Goal: Task Accomplishment & Management: Manage account settings

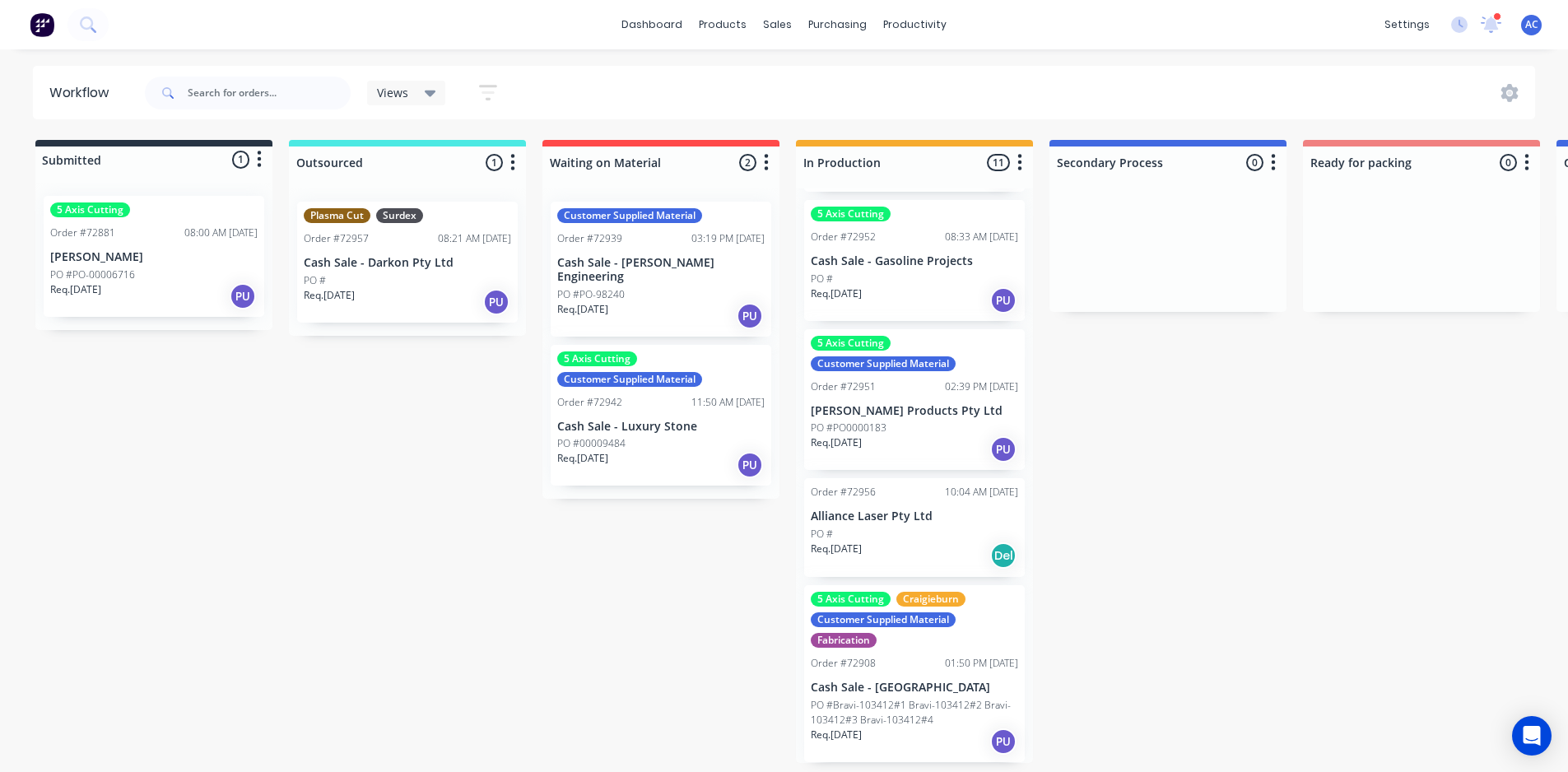
drag, startPoint x: 894, startPoint y: 417, endPoint x: 937, endPoint y: 540, distance: 130.3
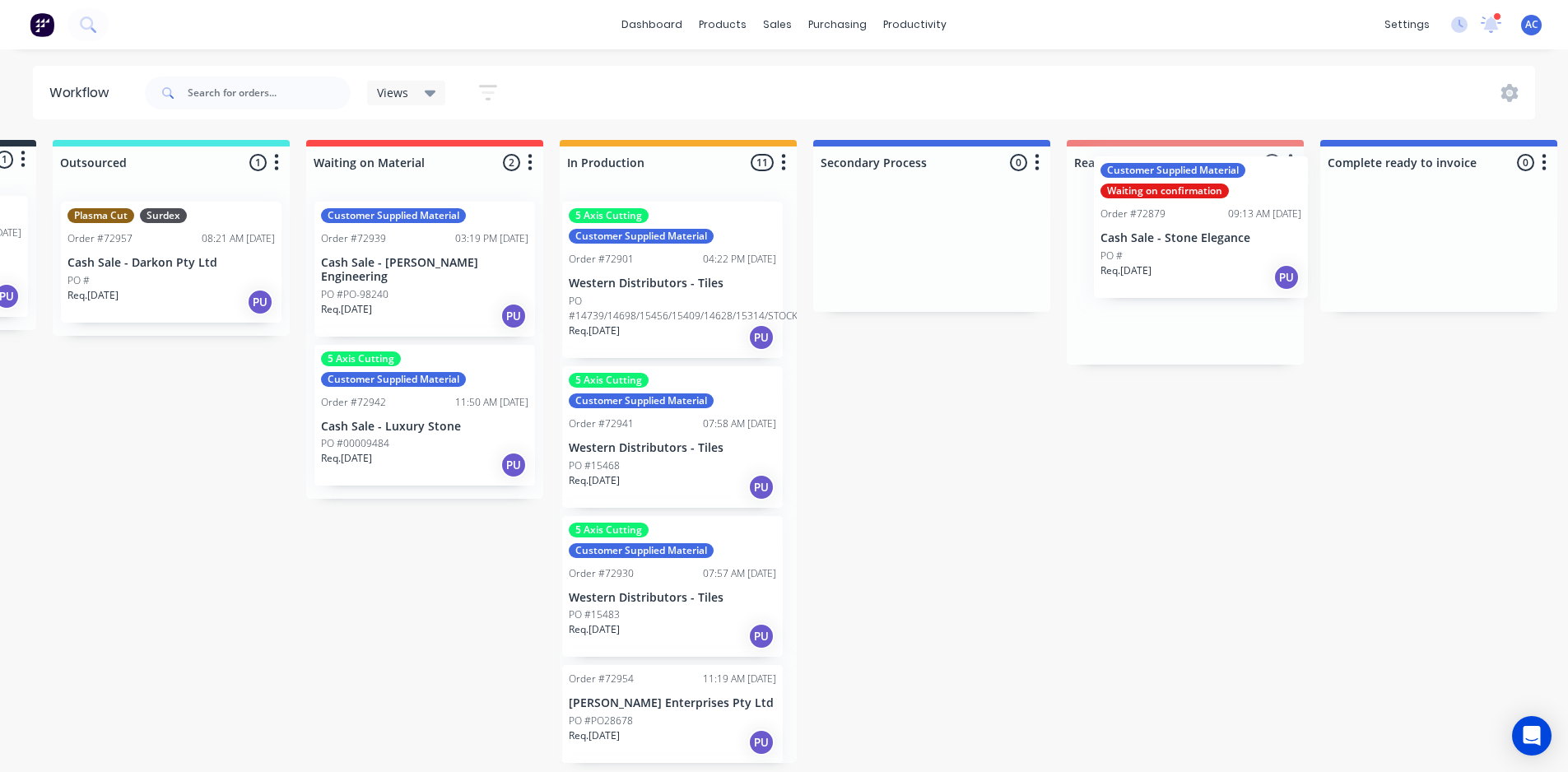
scroll to position [0, 240]
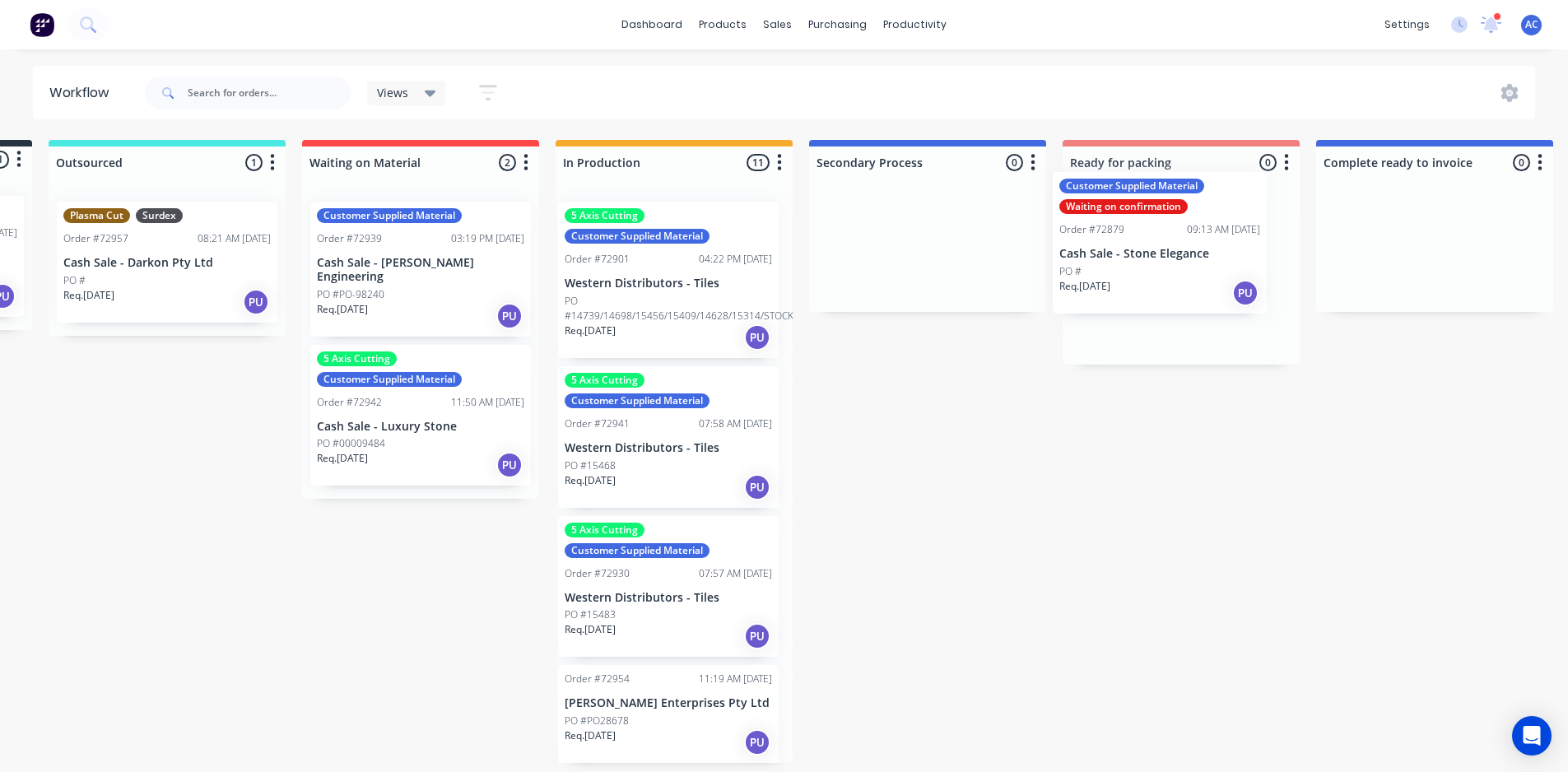
drag, startPoint x: 862, startPoint y: 279, endPoint x: 1122, endPoint y: 266, distance: 260.3
click at [1122, 266] on div "Submitted 1 Status colour #273444 hex #273444 Save Cancel Summaries Total order…" at bounding box center [1239, 451] width 2984 height 623
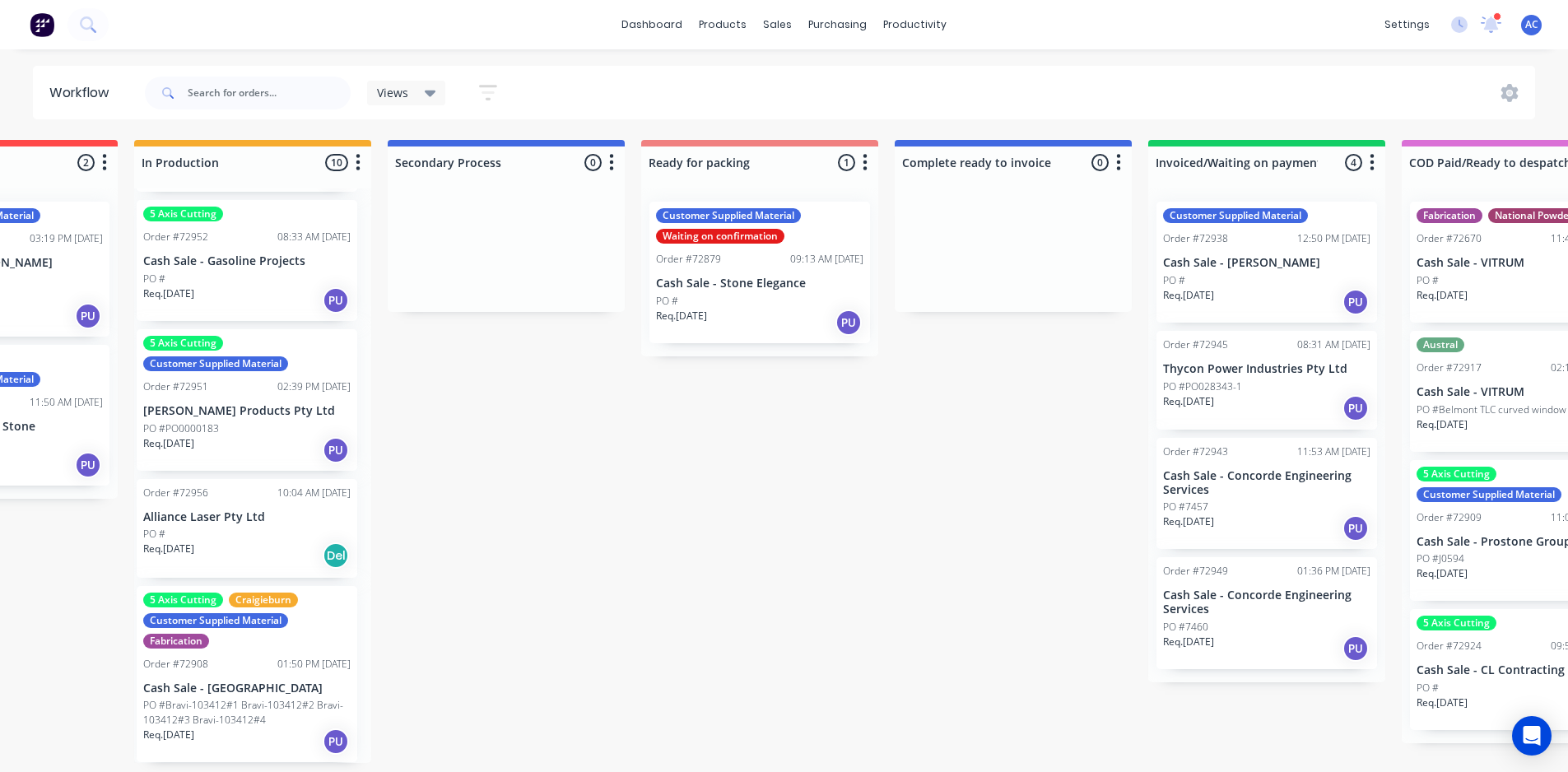
scroll to position [2, 1416]
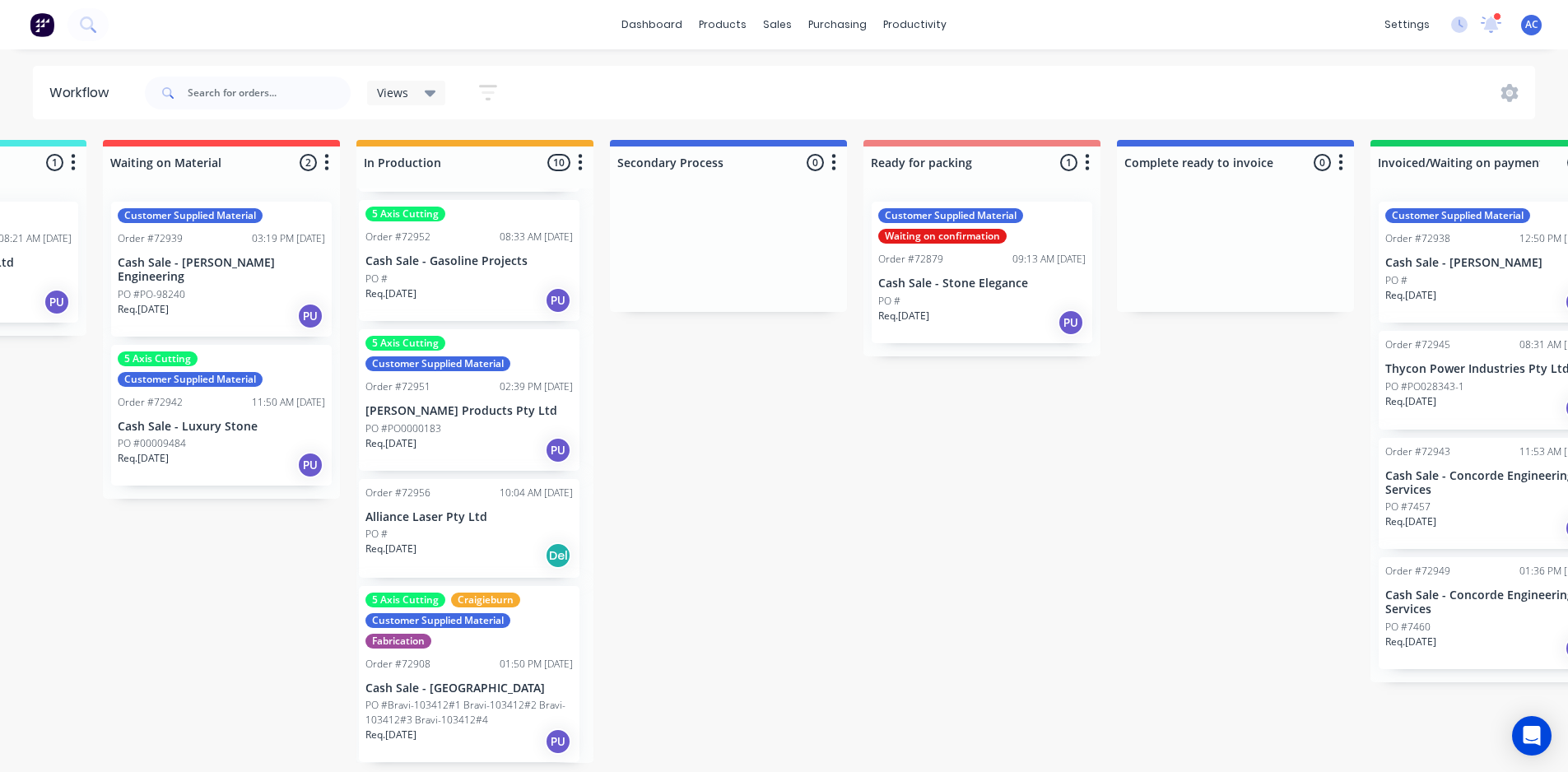
drag, startPoint x: 512, startPoint y: 676, endPoint x: 468, endPoint y: 687, distance: 45.4
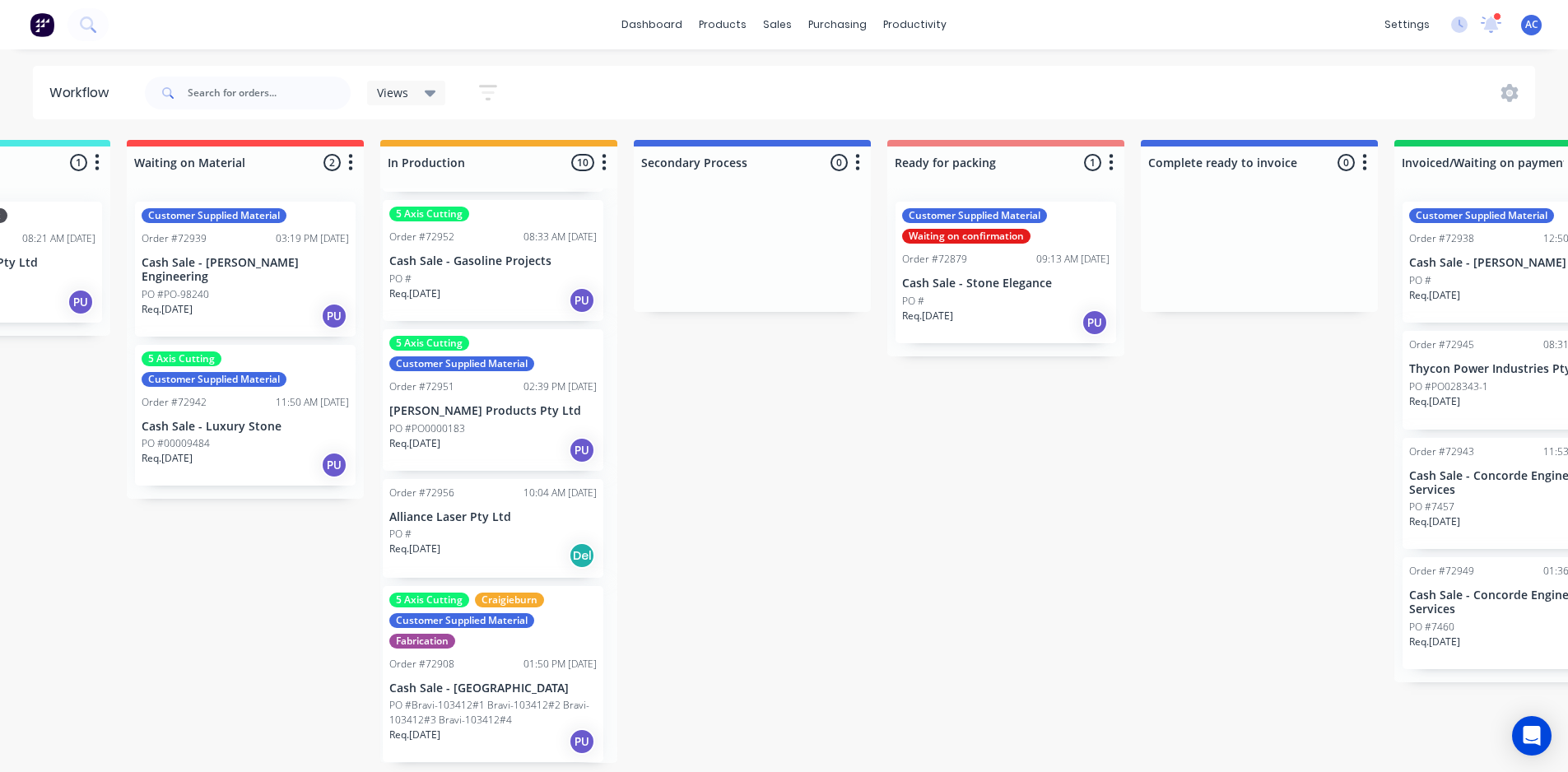
scroll to position [0, 416]
click at [286, 92] on input "text" at bounding box center [268, 93] width 163 height 33
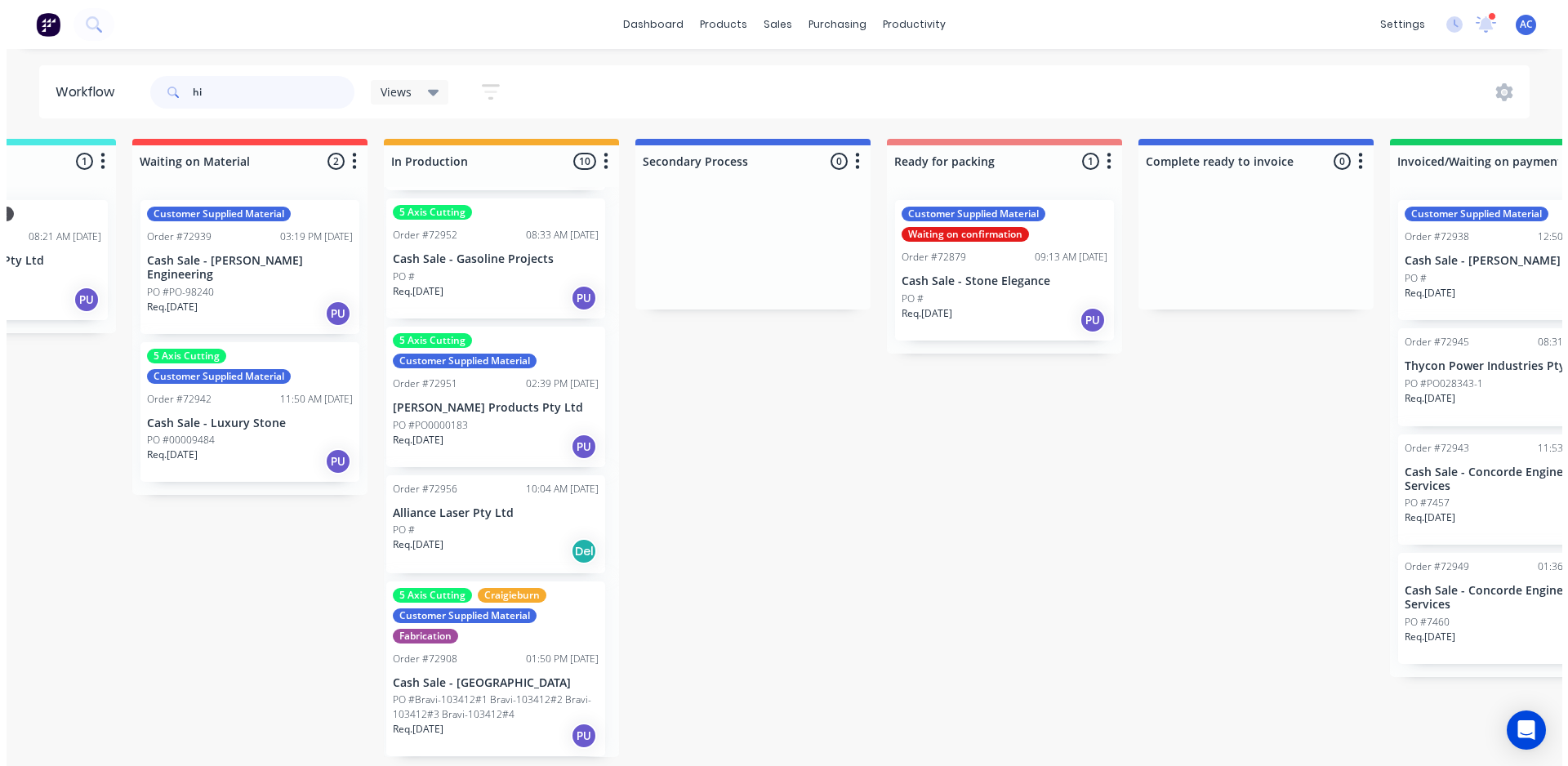
scroll to position [0, 0]
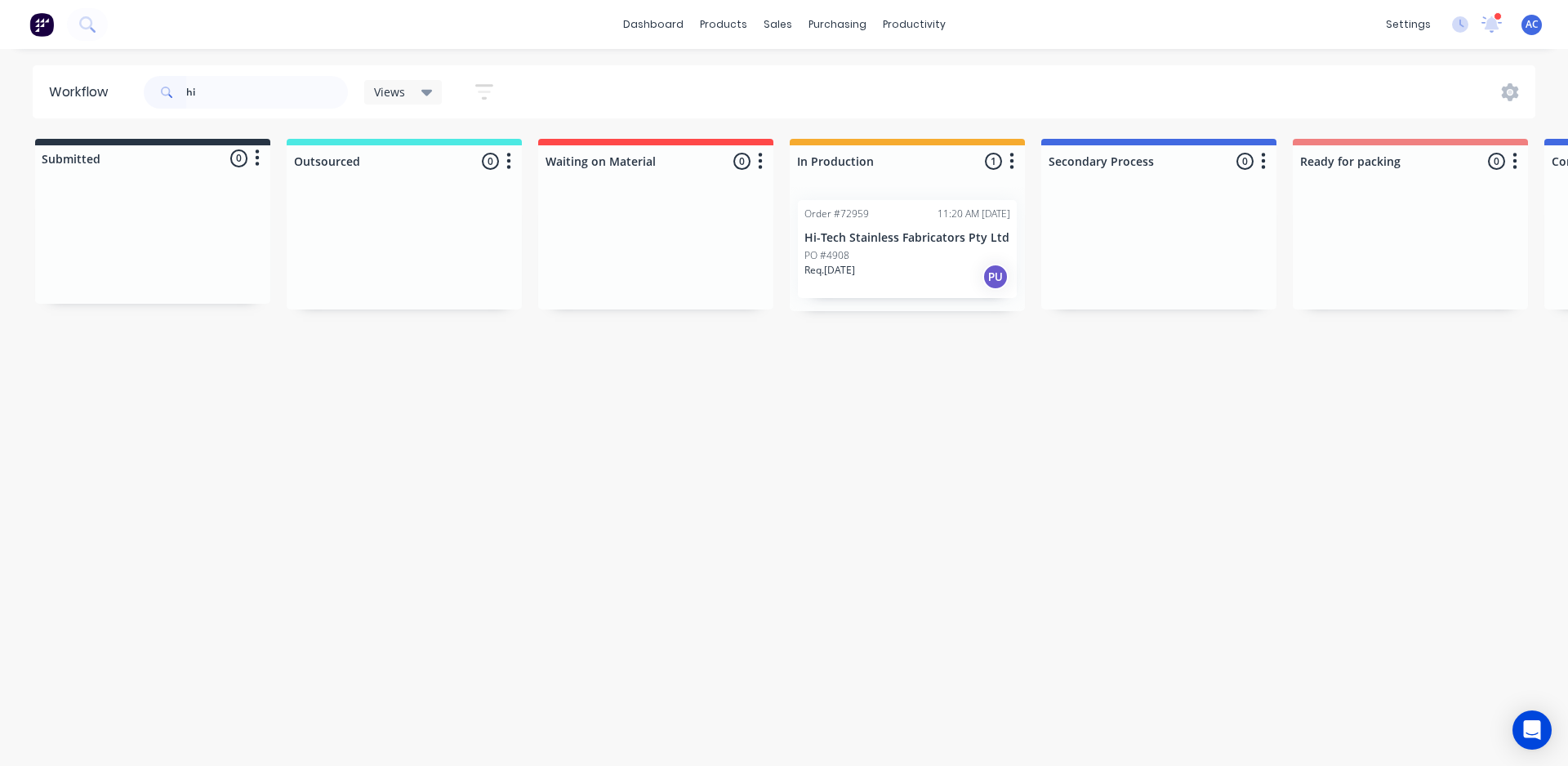
click at [931, 206] on div "Order #72959 11:20 AM [DATE] Hi-Tech Stainless Fabricators Pty Ltd PO #4908 Req…" at bounding box center [908, 249] width 219 height 98
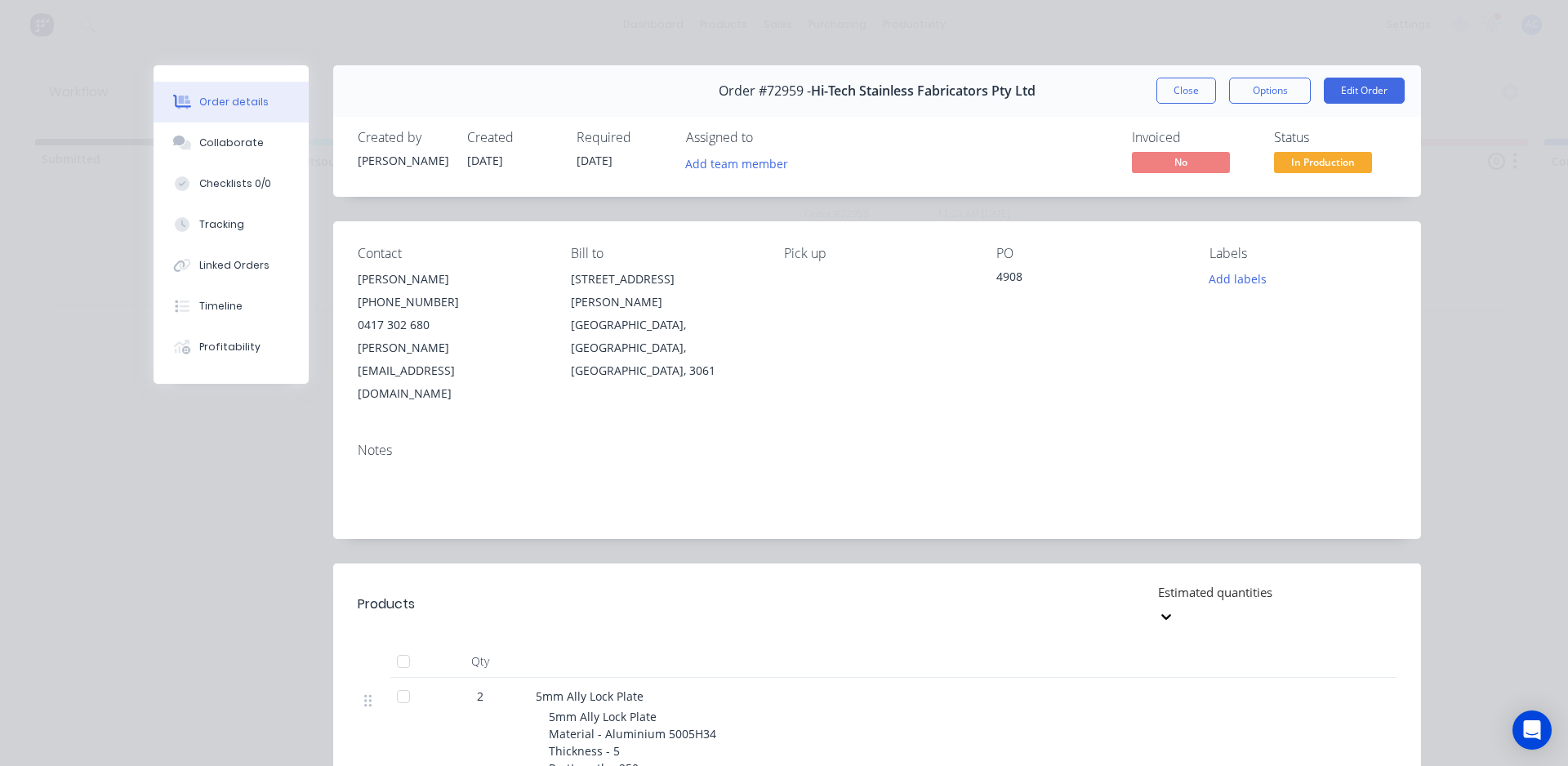
click at [1329, 166] on span "In Production" at bounding box center [1324, 162] width 98 height 20
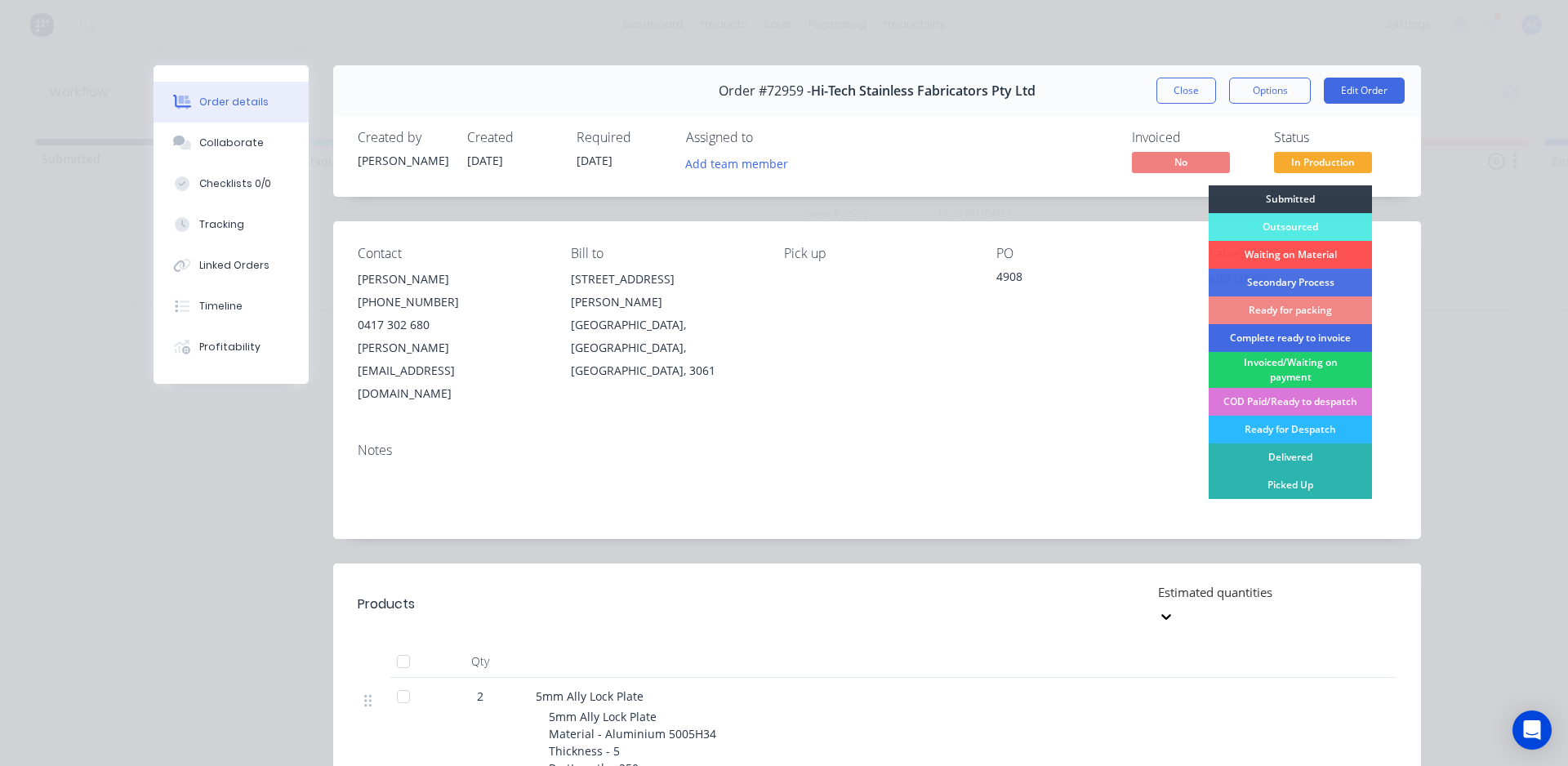
click at [1280, 337] on div "Complete ready to invoice" at bounding box center [1291, 338] width 164 height 28
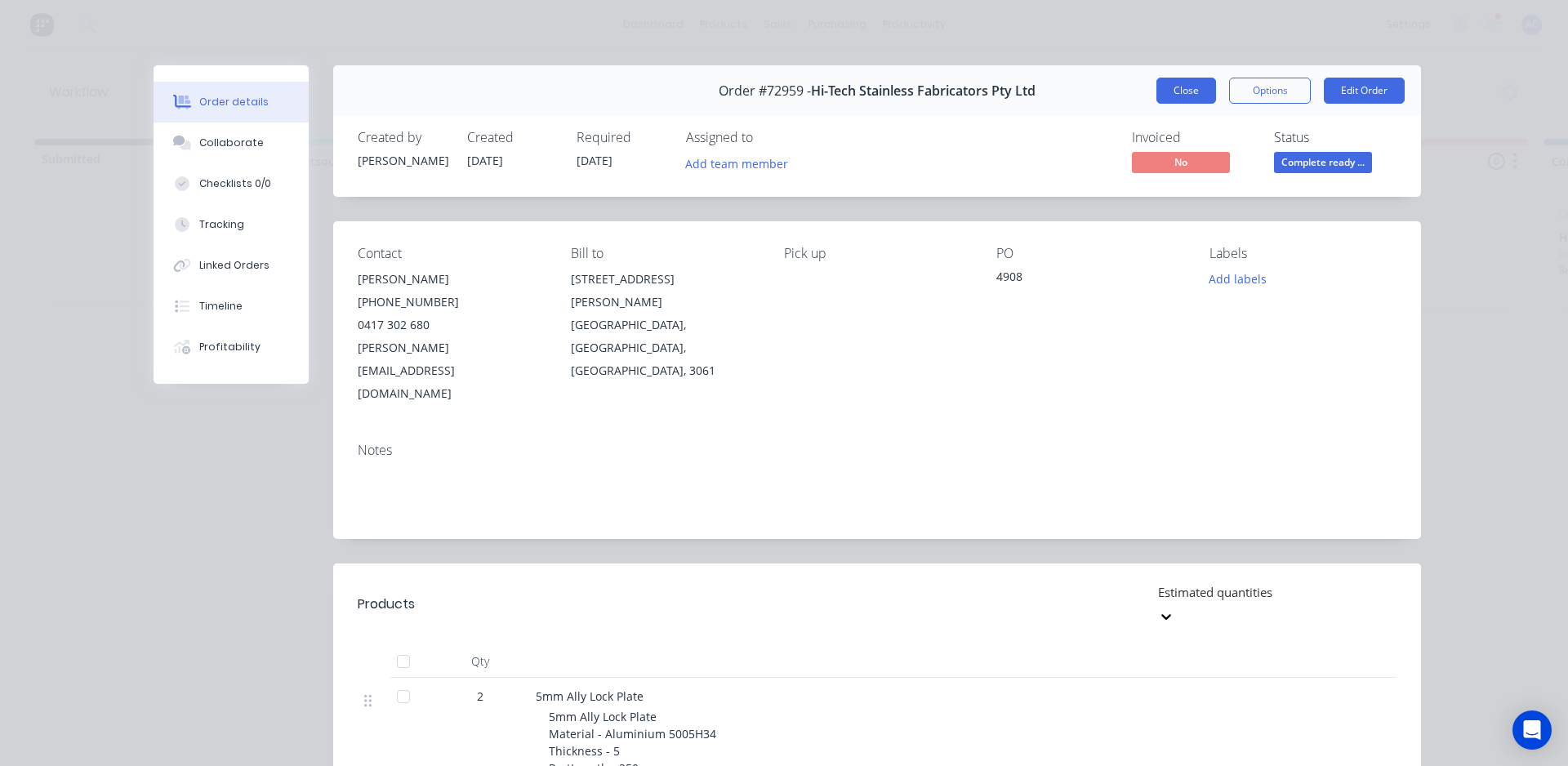
click at [1186, 96] on button "Close" at bounding box center [1186, 90] width 59 height 26
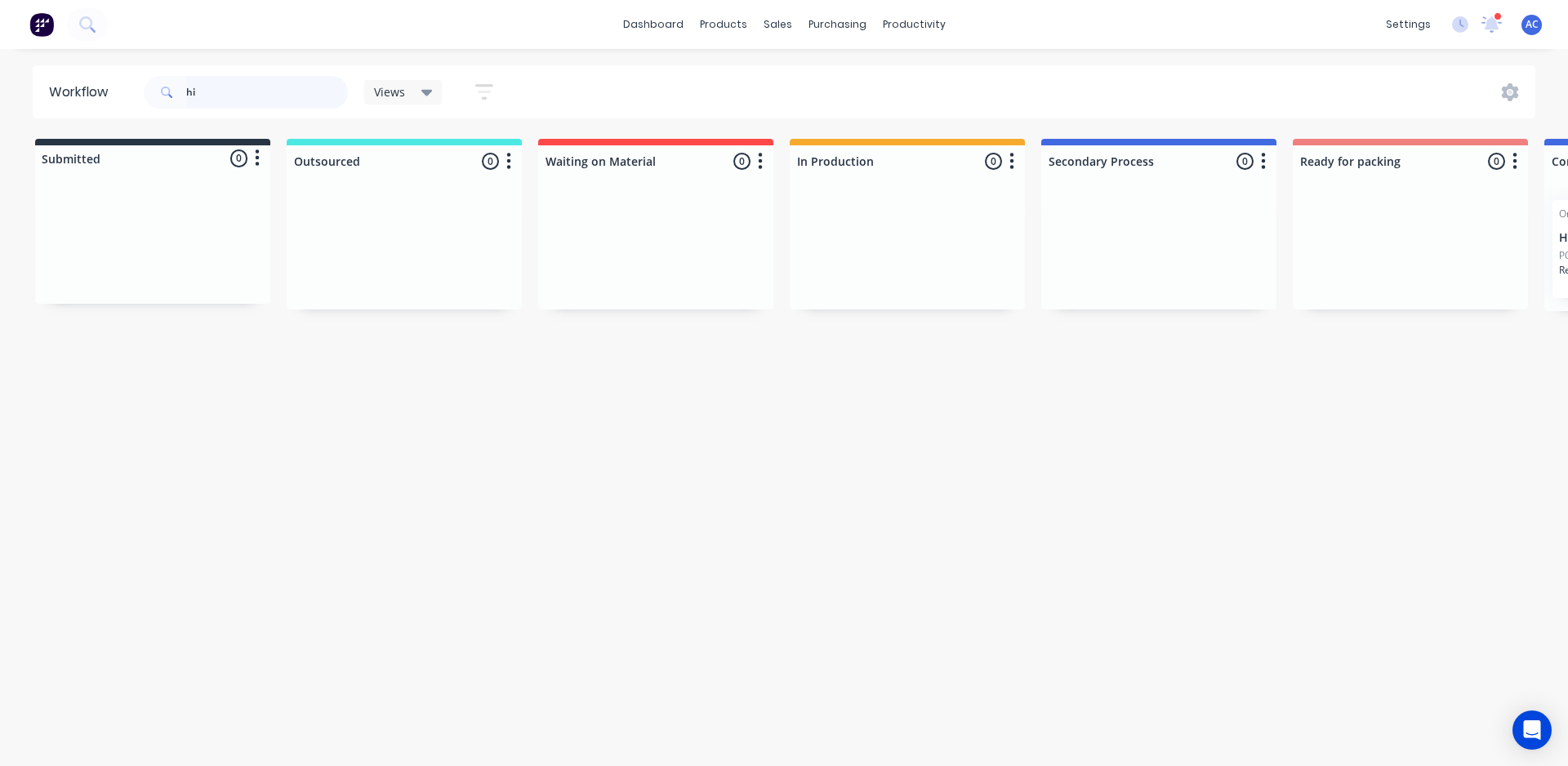
type input "h"
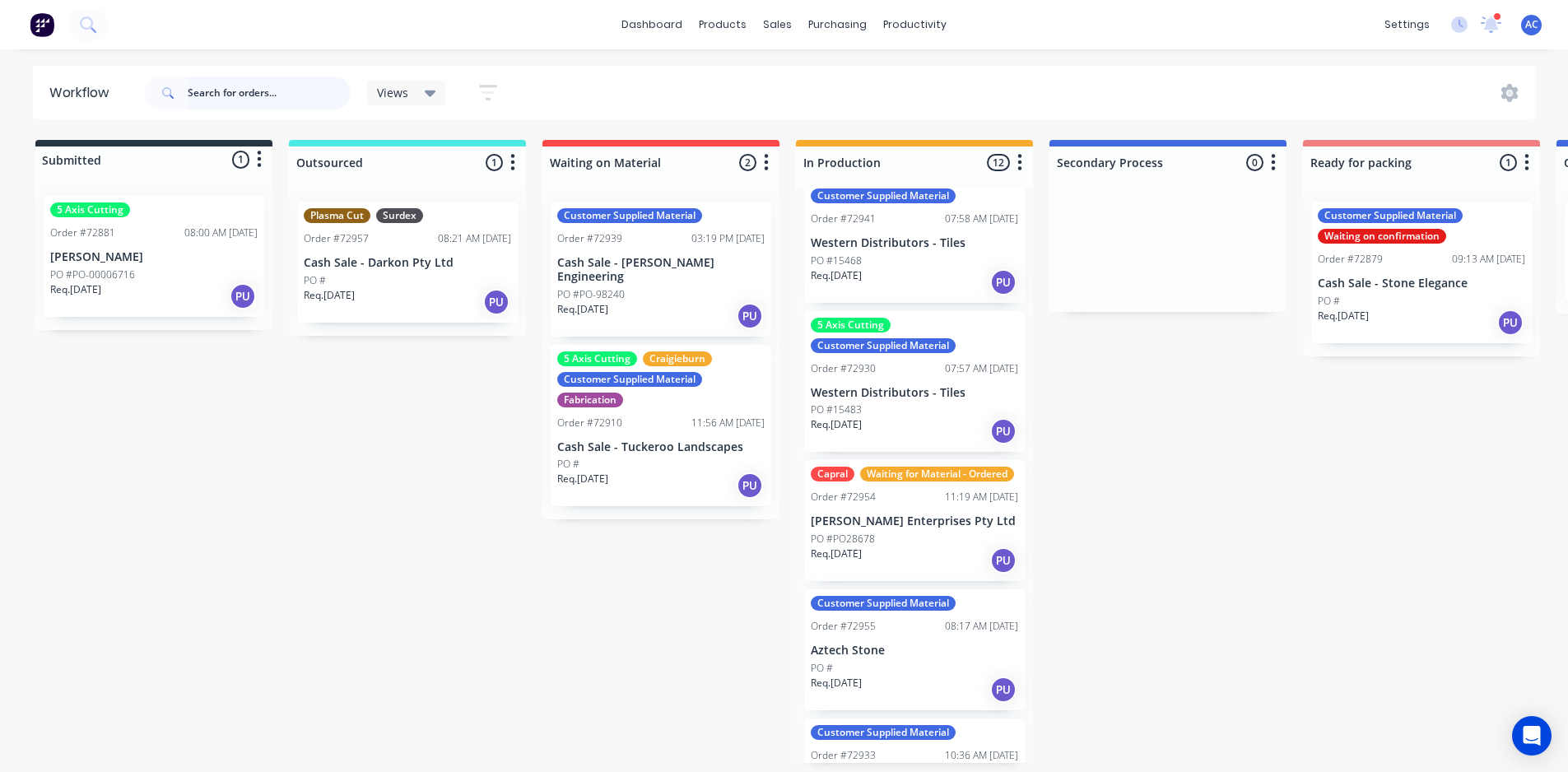
scroll to position [247, 0]
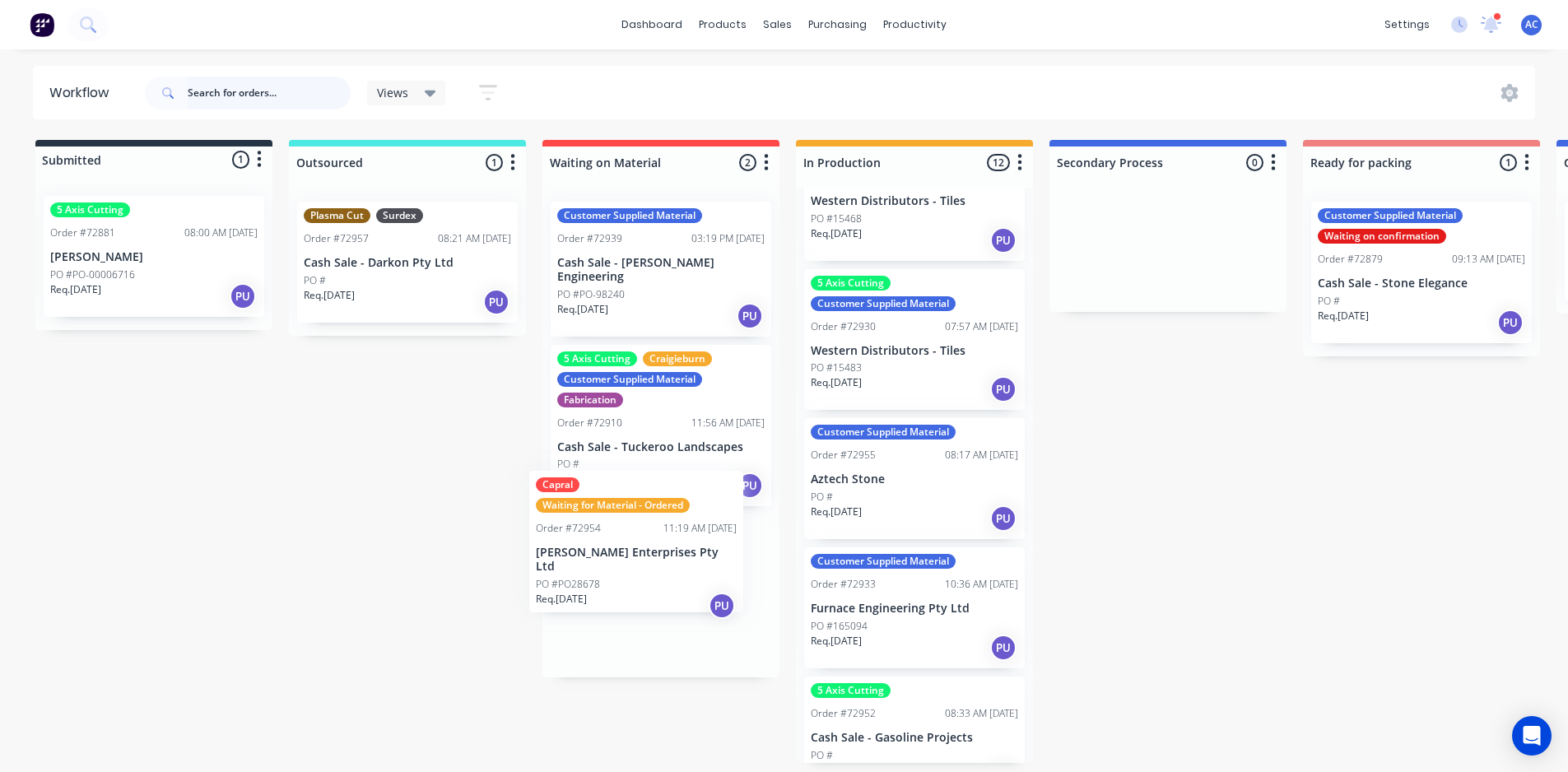
drag, startPoint x: 899, startPoint y: 522, endPoint x: 632, endPoint y: 566, distance: 270.6
click at [628, 569] on div "Submitted 1 Status colour #273444 hex #273444 Save Cancel Summaries Total order…" at bounding box center [1480, 451] width 2984 height 623
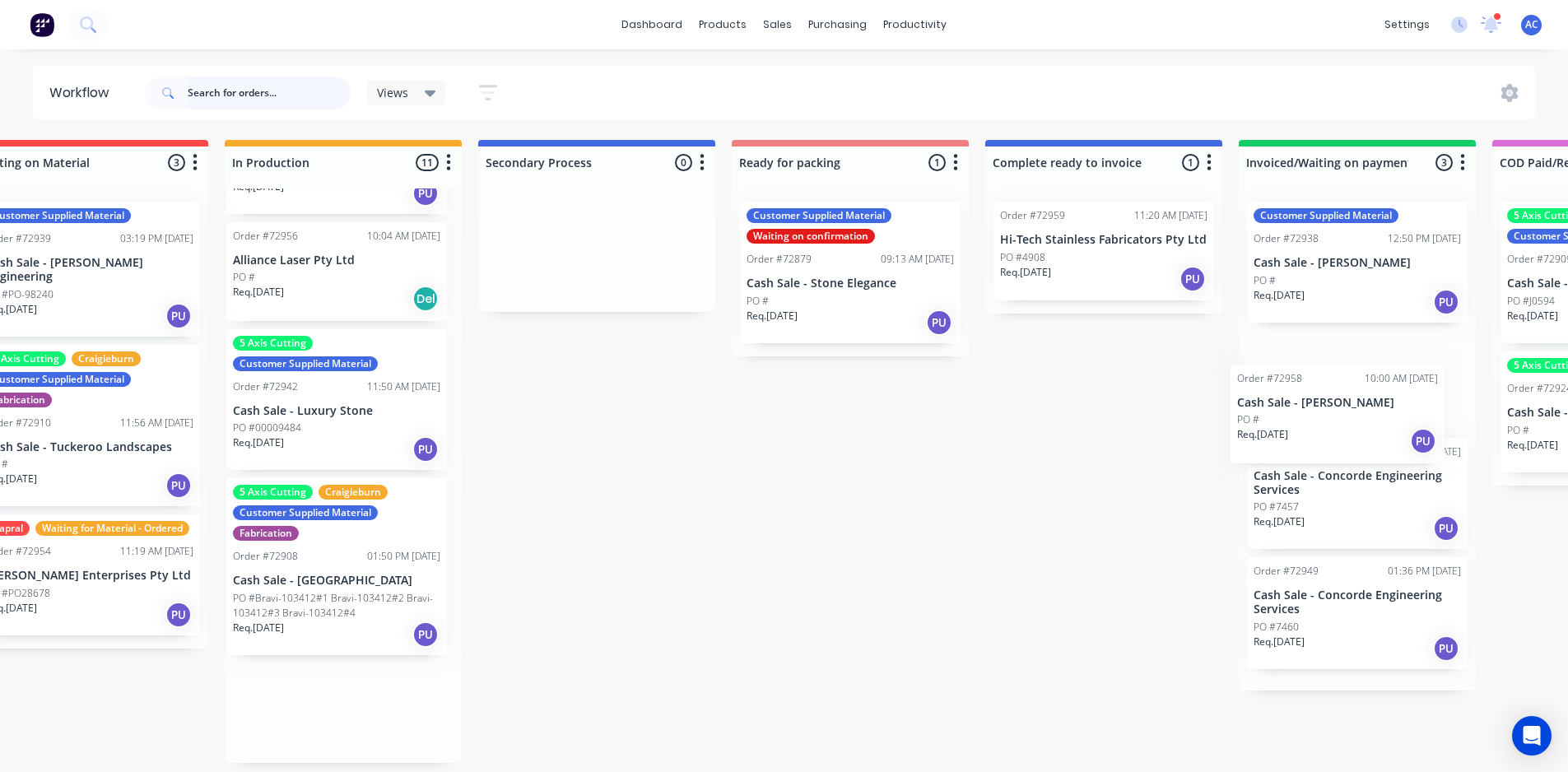
scroll to position [3, 585]
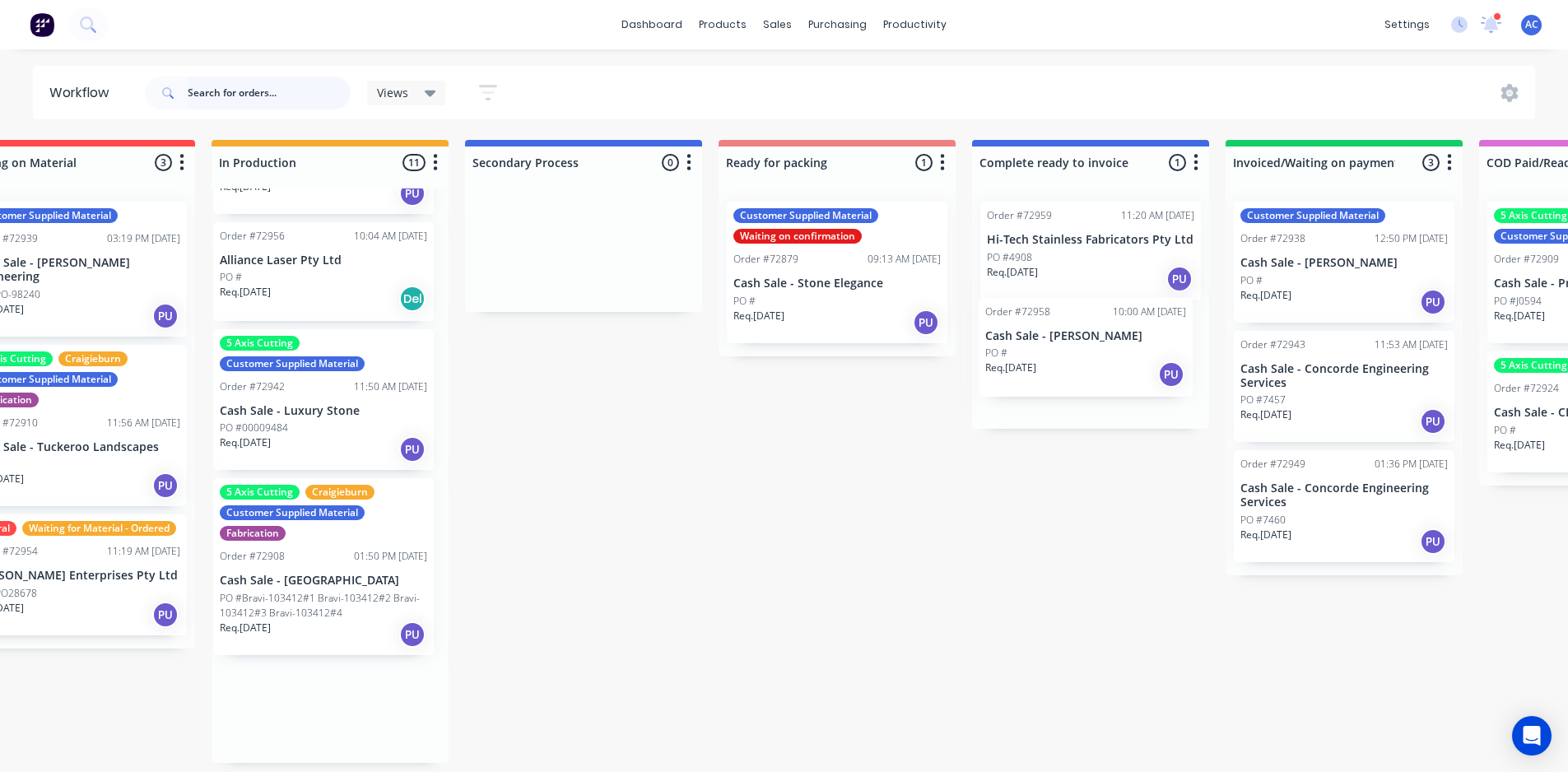
drag, startPoint x: 847, startPoint y: 388, endPoint x: 1029, endPoint y: 360, distance: 184.1
click at [1029, 360] on div "Submitted 1 Status colour #273444 hex #273444 Save Cancel Summaries Total order…" at bounding box center [895, 451] width 2984 height 623
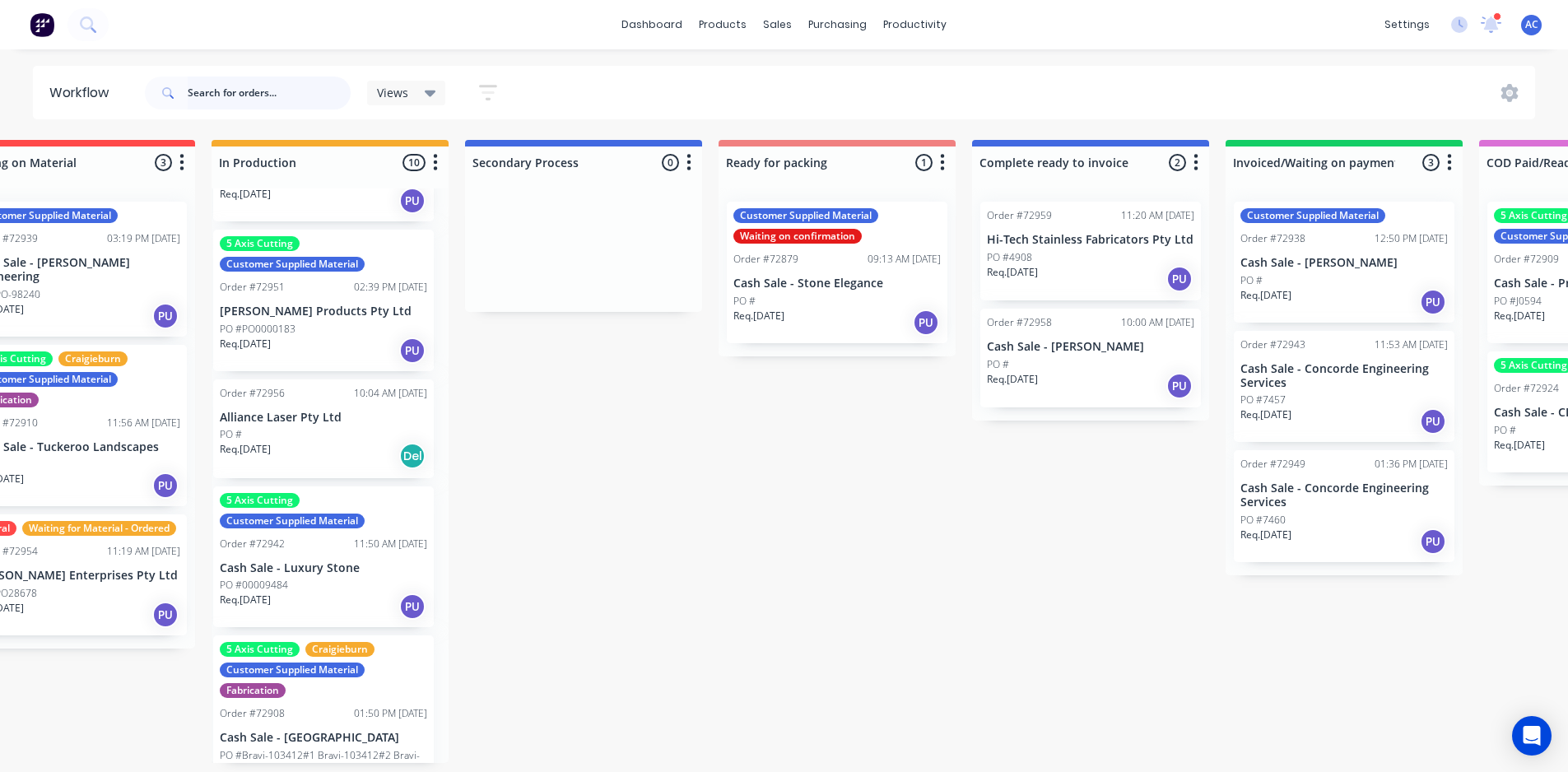
scroll to position [873, 10]
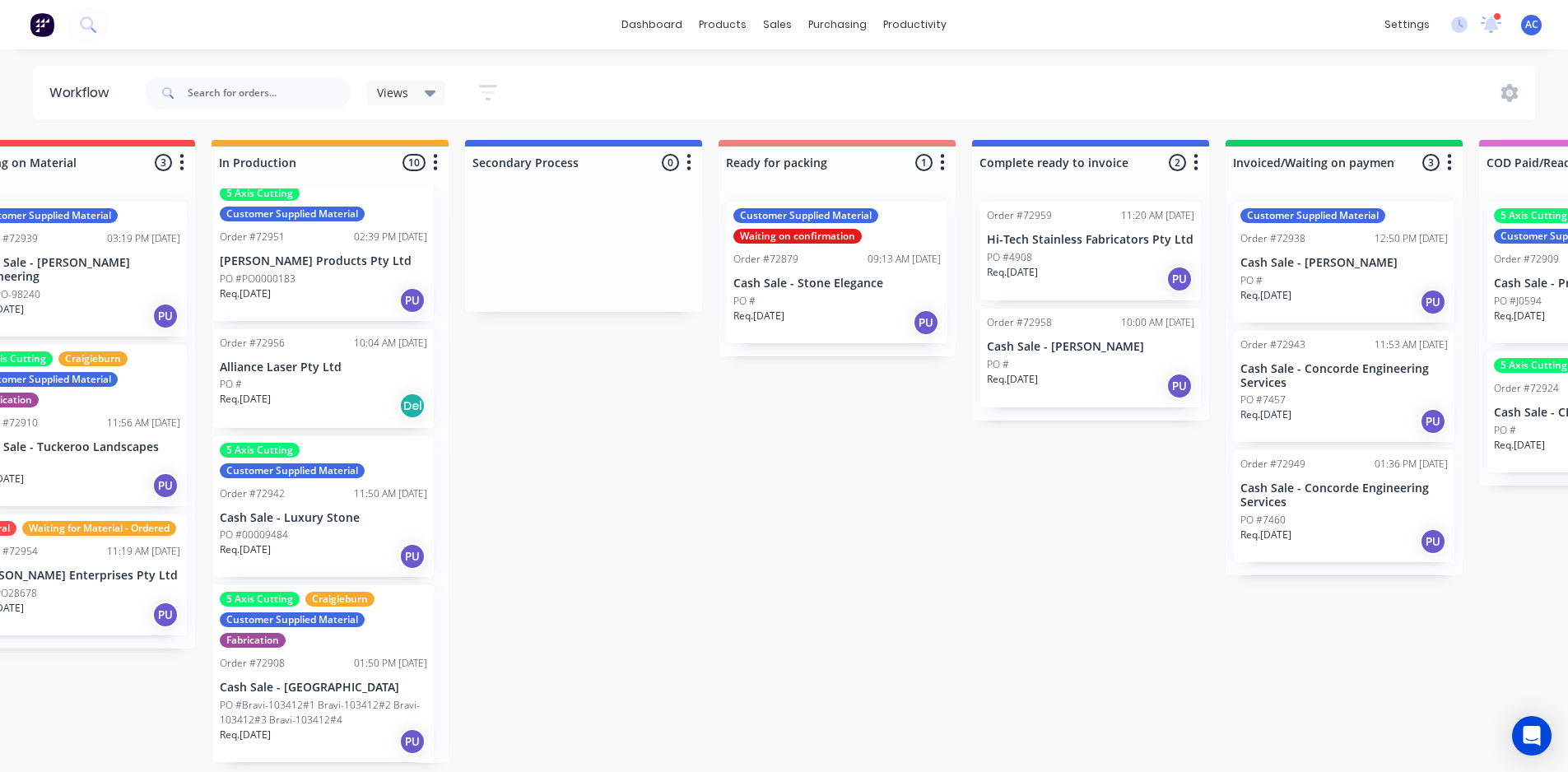
click at [312, 277] on div "PO #PO0000183" at bounding box center [323, 279] width 208 height 15
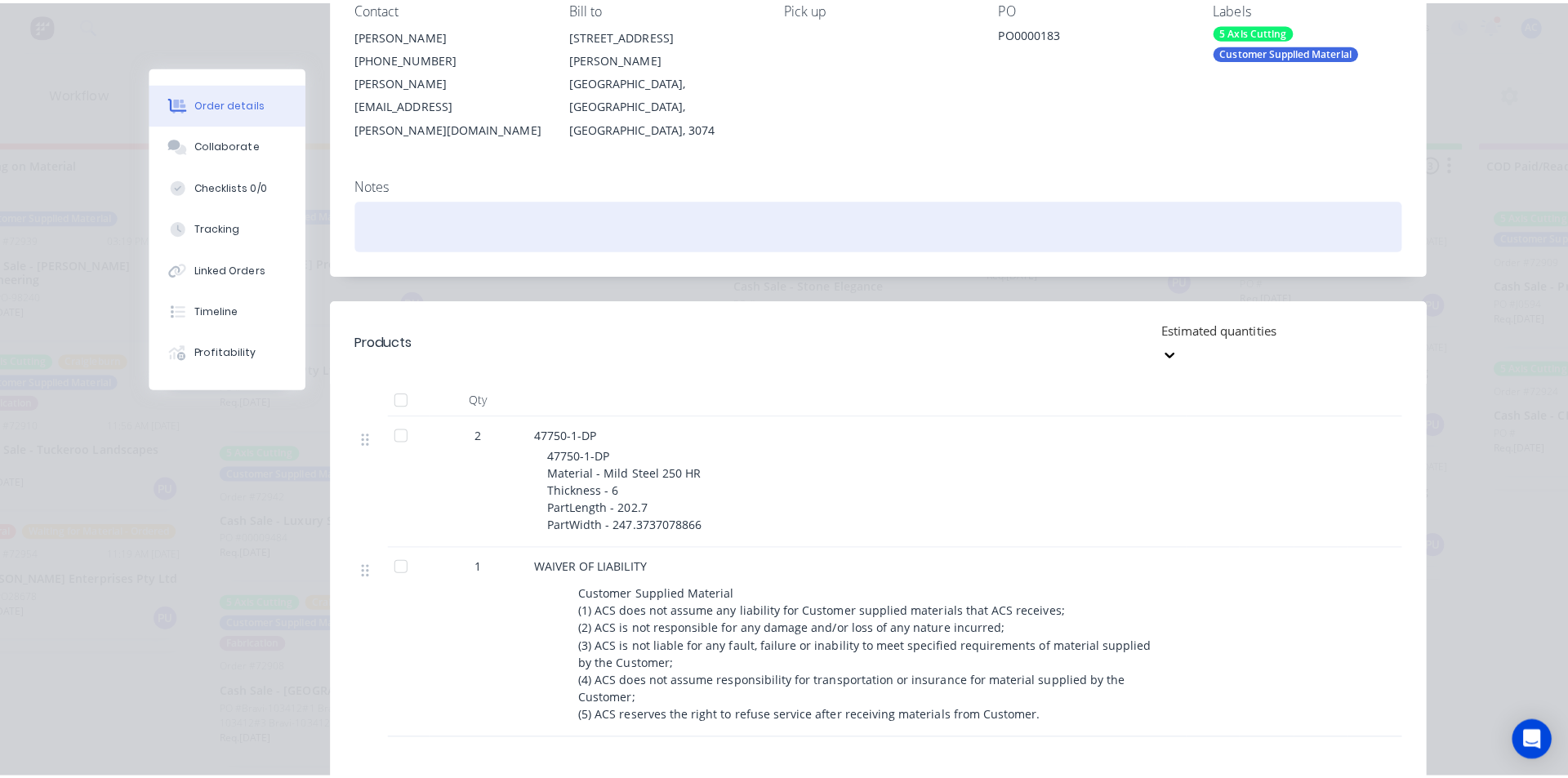
scroll to position [0, 0]
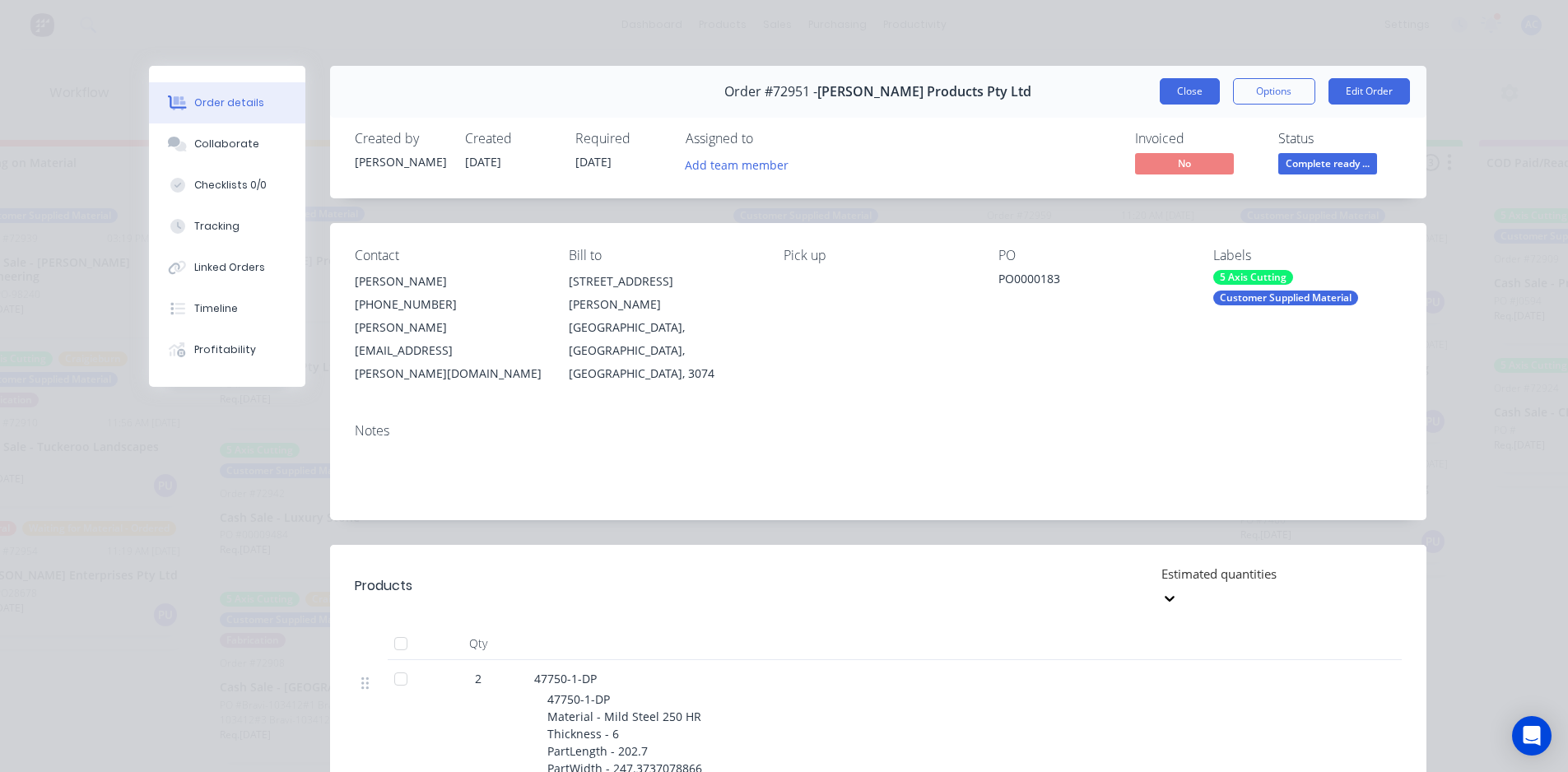
click at [1193, 85] on button "Close" at bounding box center [1189, 91] width 60 height 27
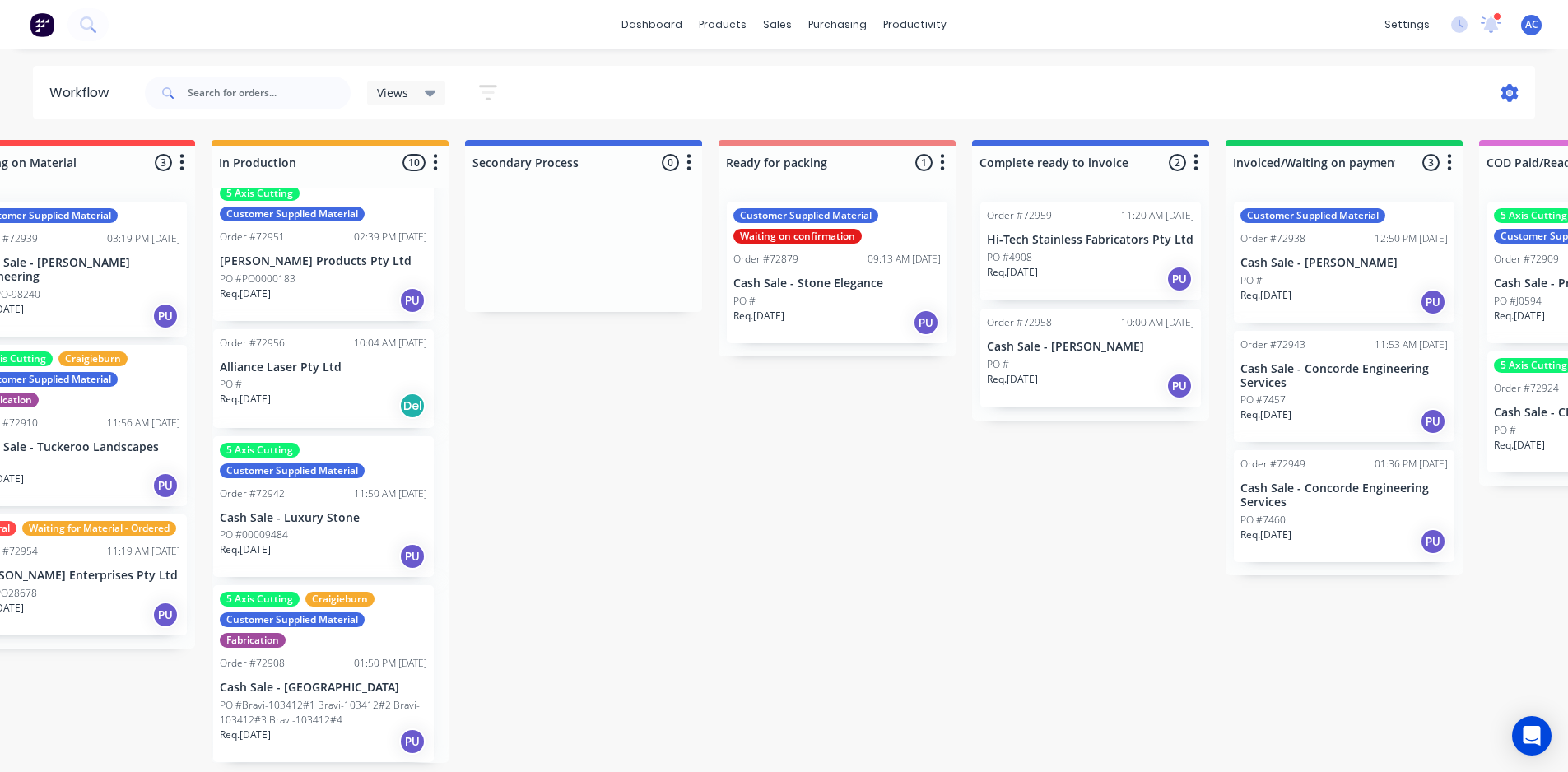
click at [1510, 92] on icon at bounding box center [1511, 93] width 5 height 5
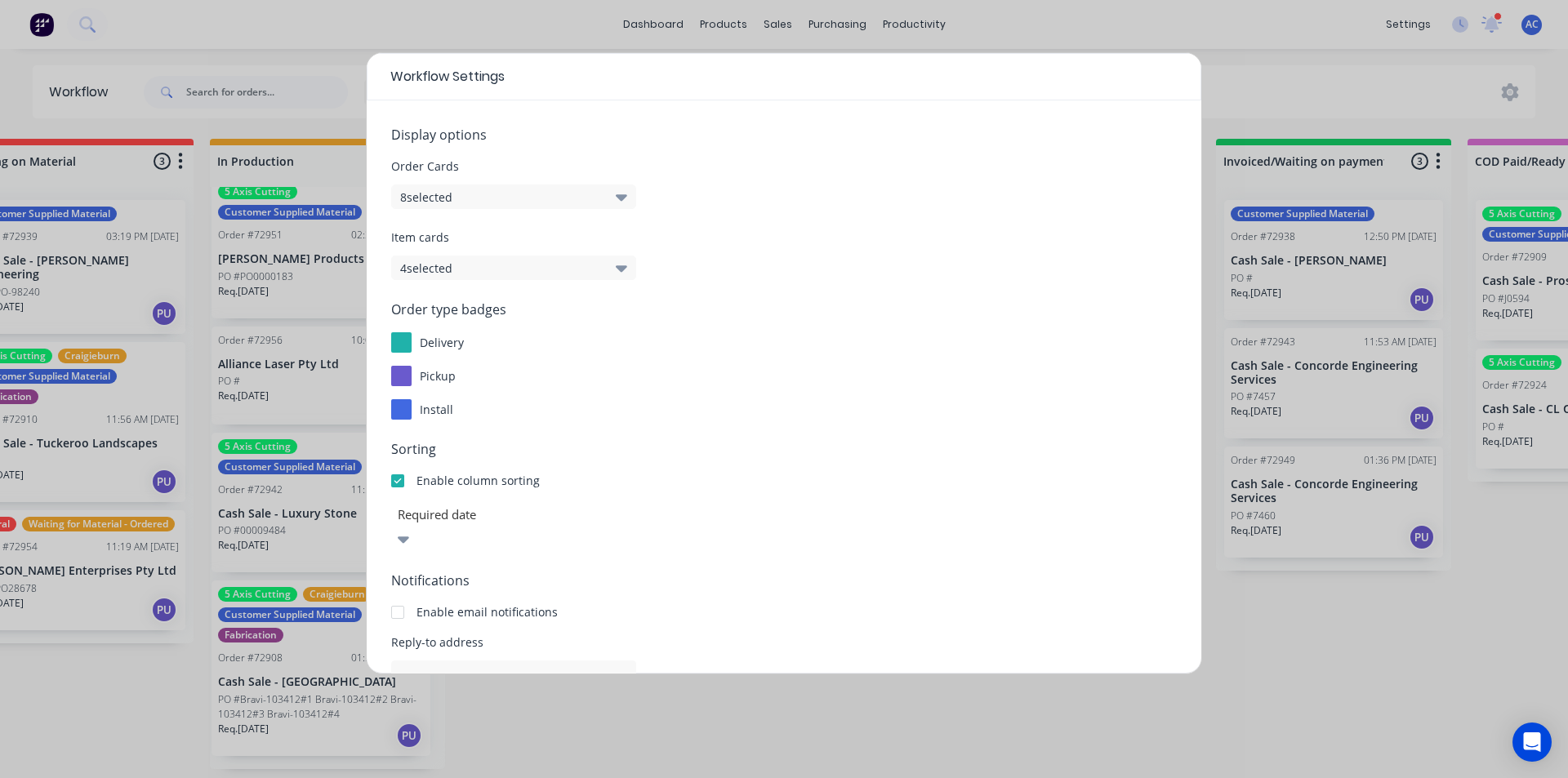
click at [1403, 683] on div "Workflow Settings Display options Order Cards 8 selected Item cards 4 selected …" at bounding box center [784, 389] width 1568 height 778
drag, startPoint x: 676, startPoint y: 679, endPoint x: 669, endPoint y: 664, distance: 16.6
click at [675, 676] on div "Workflow Settings Display options Order Cards 8 selected Item cards 4 selected …" at bounding box center [784, 389] width 1568 height 778
drag, startPoint x: 1270, startPoint y: 478, endPoint x: 1196, endPoint y: 352, distance: 146.1
click at [1272, 596] on div "Workflow Settings Display options Order Cards 8 selected Item cards 4 selected …" at bounding box center [784, 389] width 1568 height 778
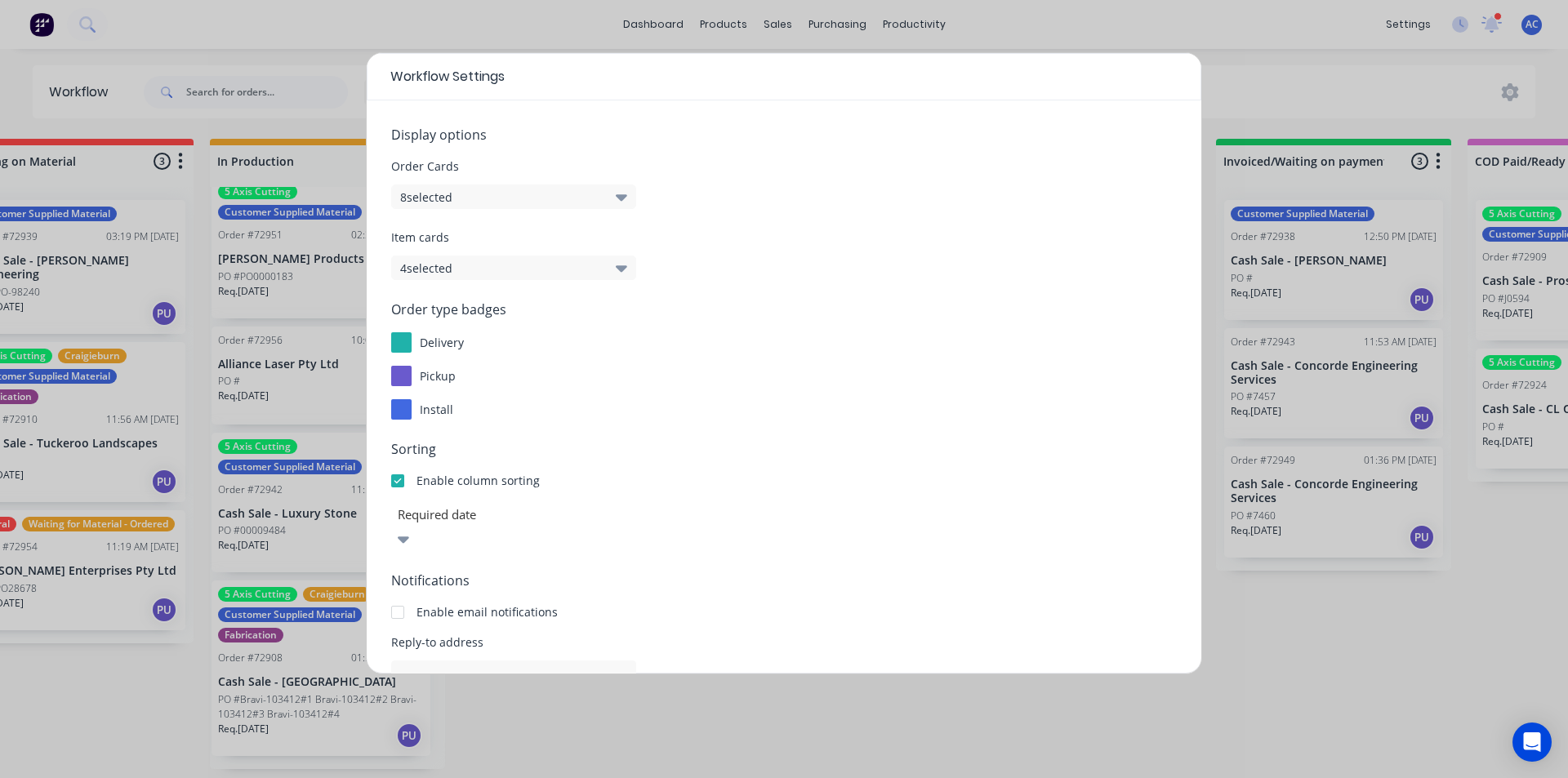
click at [1193, 63] on div "Workflow Settings" at bounding box center [784, 77] width 835 height 48
drag, startPoint x: 1245, startPoint y: 62, endPoint x: 1081, endPoint y: 25, distance: 168.1
click at [1244, 59] on div "Workflow Settings Display options Order Cards 8 selected Item cards 4 selected …" at bounding box center [784, 389] width 1568 height 778
click at [907, 25] on div "Workflow Settings Display options Order Cards 8 selected Item cards 4 selected …" at bounding box center [784, 389] width 1568 height 778
drag, startPoint x: 907, startPoint y: 22, endPoint x: 838, endPoint y: 25, distance: 69.1
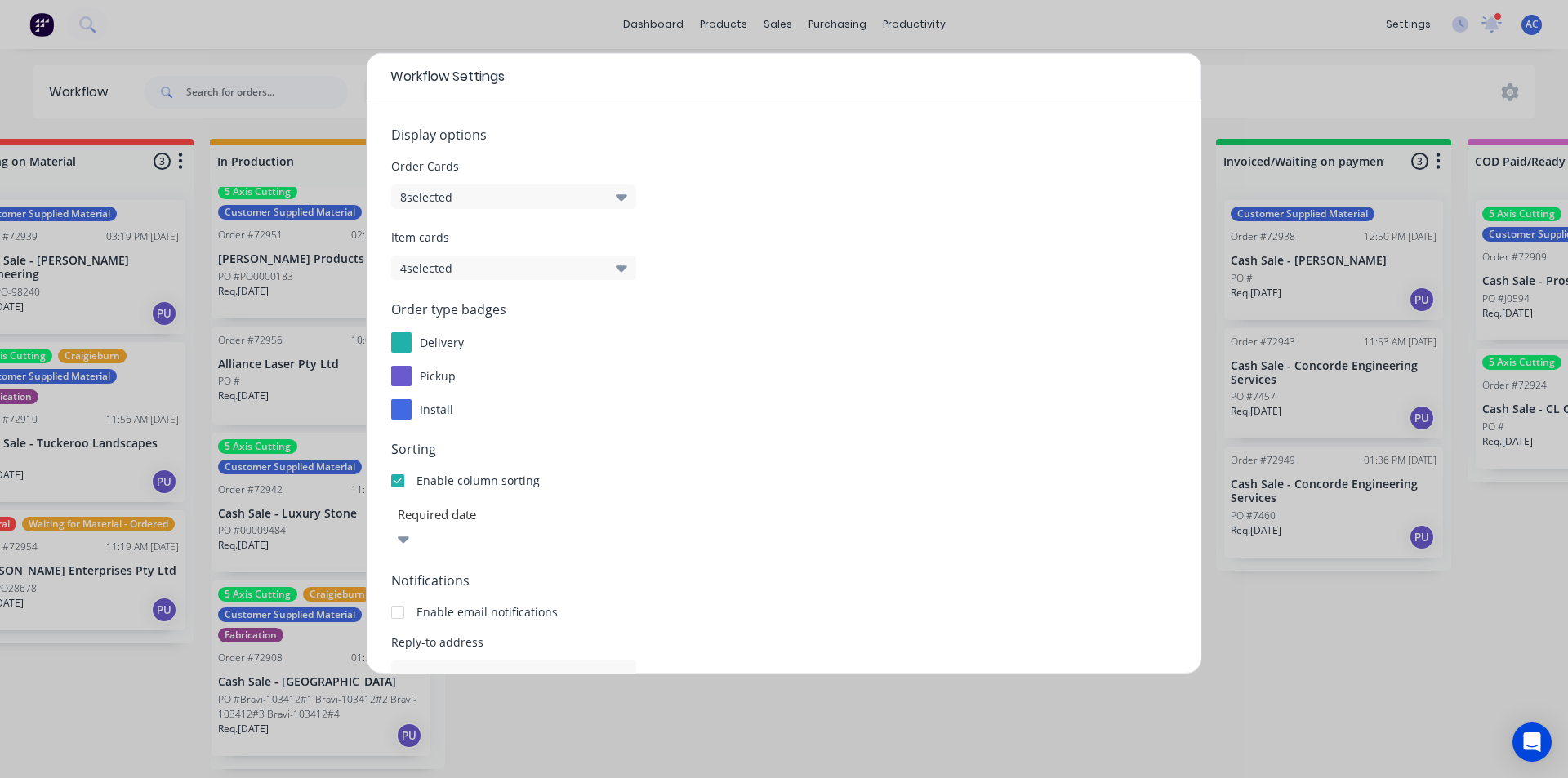
click at [893, 20] on div "Workflow Settings Display options Order Cards 8 selected Item cards 4 selected …" at bounding box center [784, 389] width 1568 height 778
drag, startPoint x: 836, startPoint y: 25, endPoint x: 788, endPoint y: 8, distance: 50.9
click at [830, 24] on div "Workflow Settings Display options Order Cards 8 selected Item cards 4 selected …" at bounding box center [784, 389] width 1568 height 778
click at [445, 65] on div "Workflow Settings" at bounding box center [784, 77] width 835 height 48
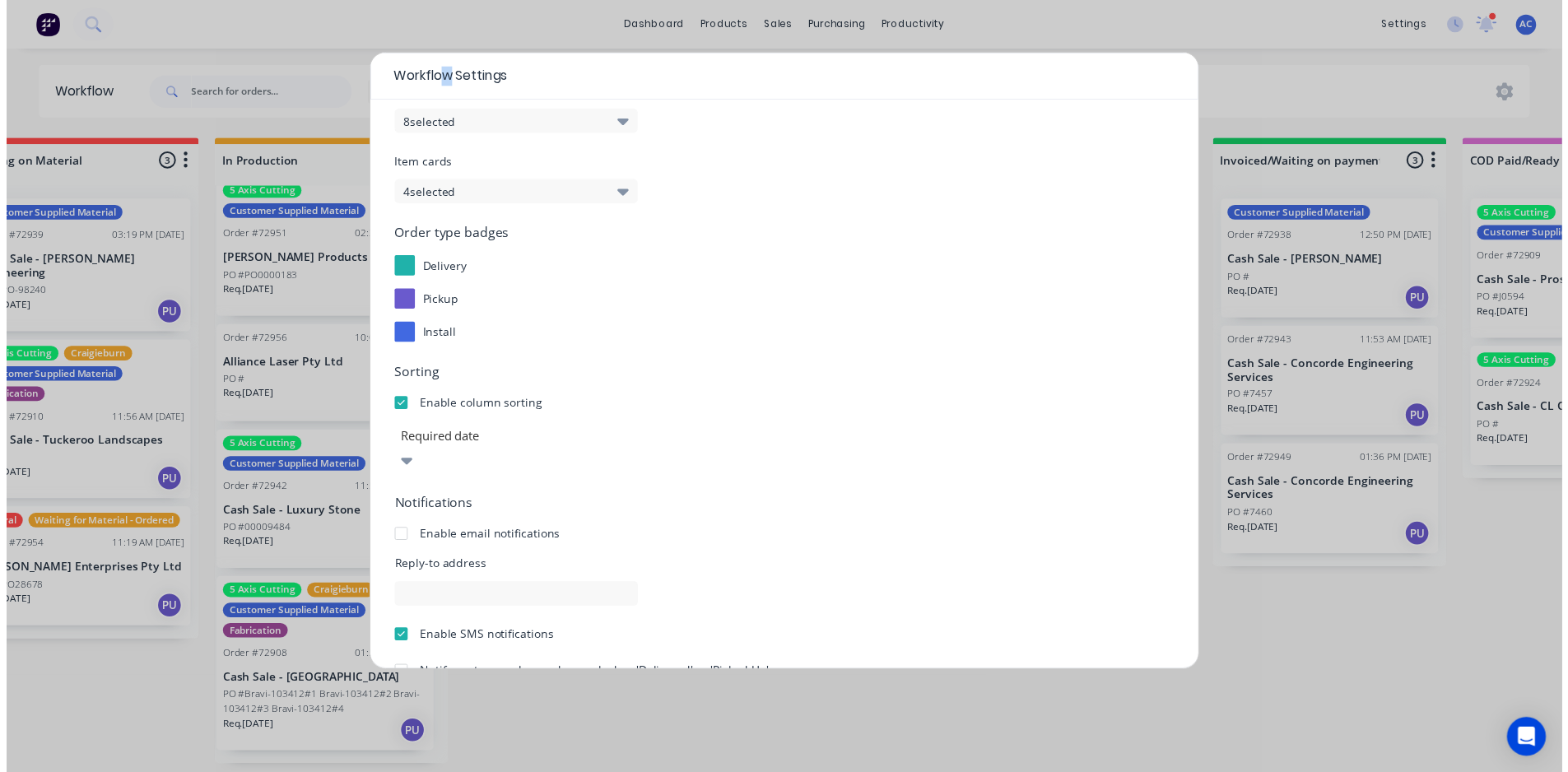
scroll to position [150, 0]
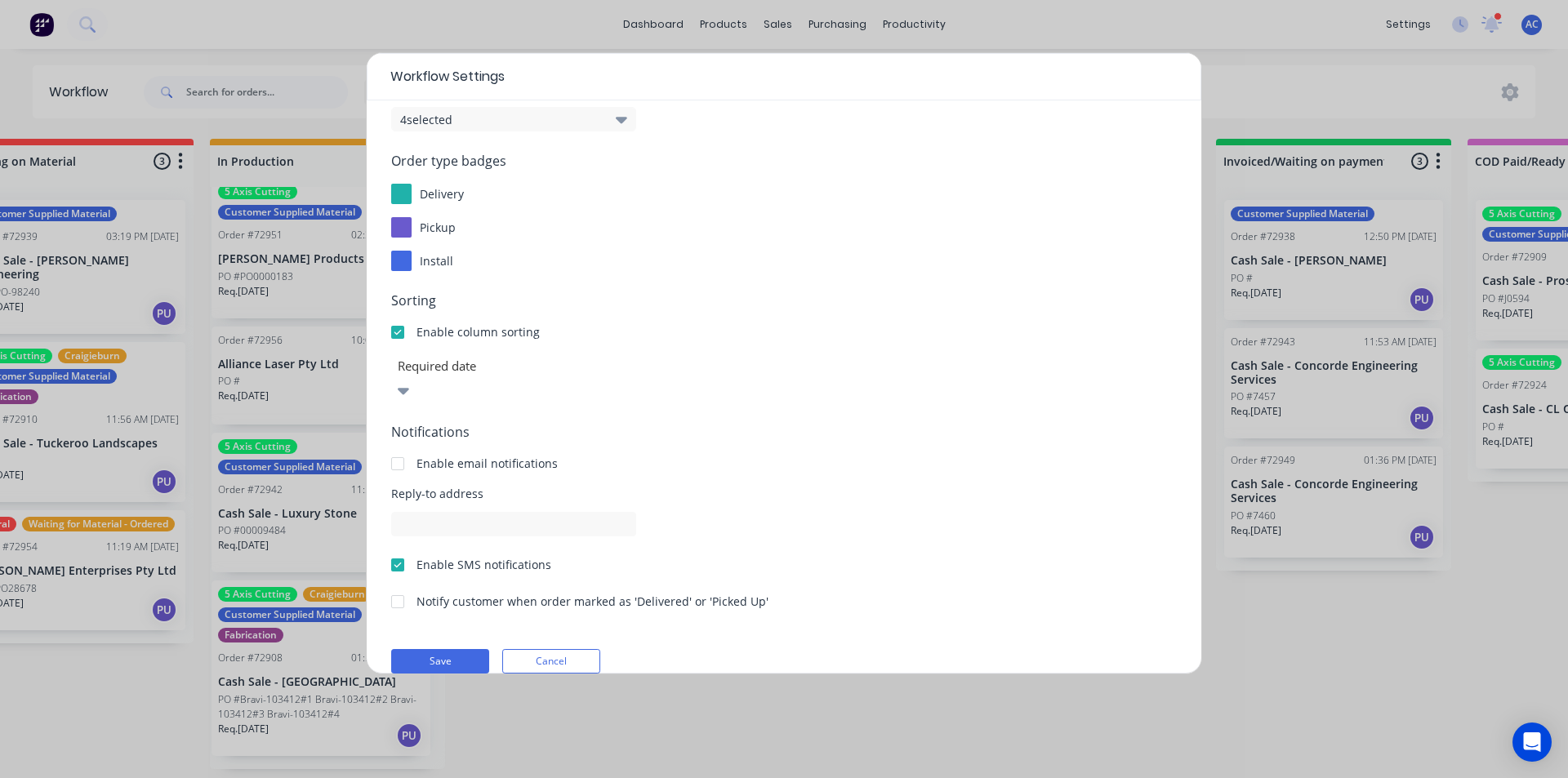
click at [559, 651] on div "Display options Order Cards 8 selected Item cards 4 selected Order type badges …" at bounding box center [784, 387] width 835 height 574
click at [568, 649] on button "Cancel" at bounding box center [552, 661] width 98 height 25
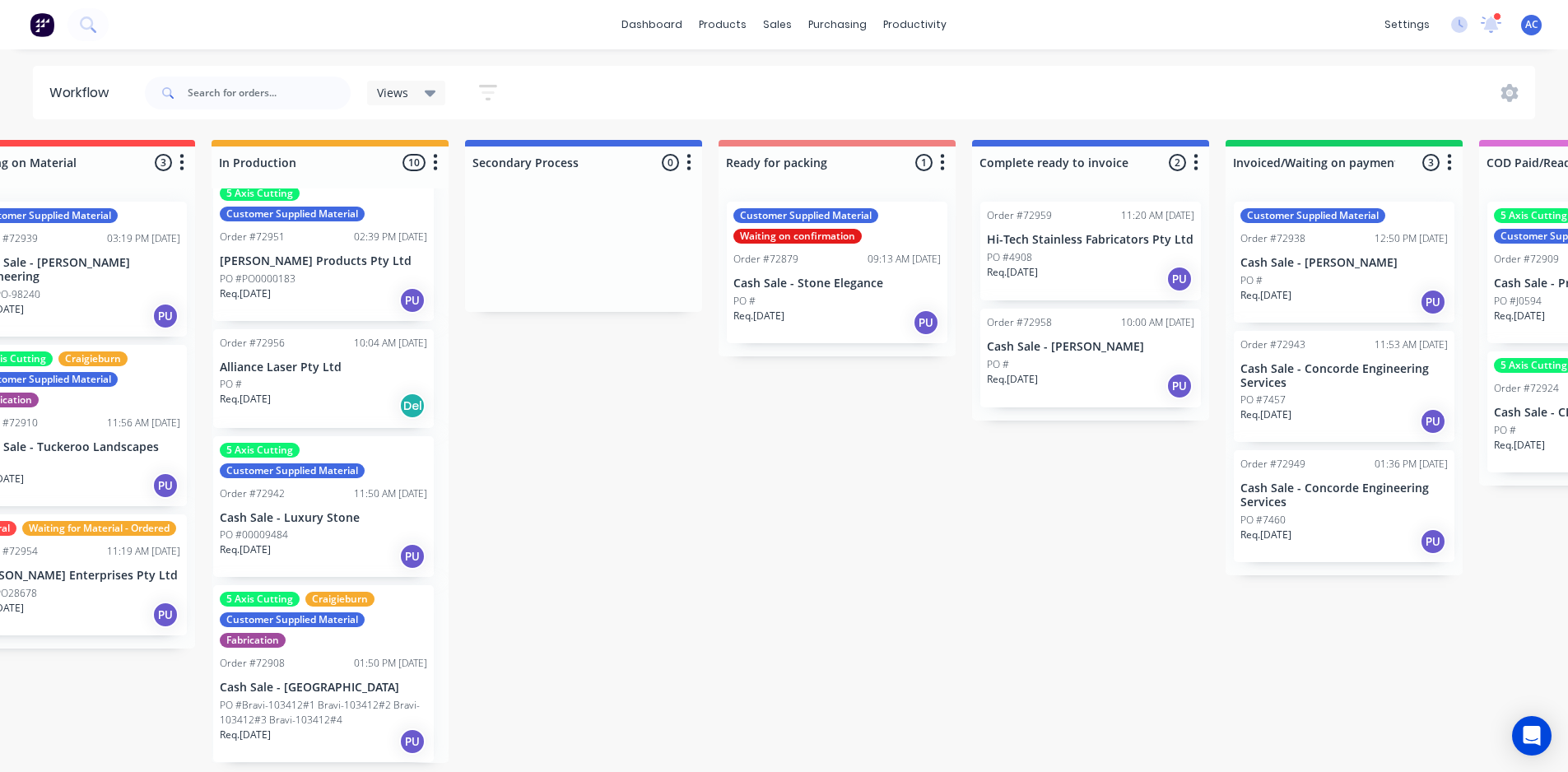
click at [488, 98] on icon "button" at bounding box center [487, 92] width 18 height 15
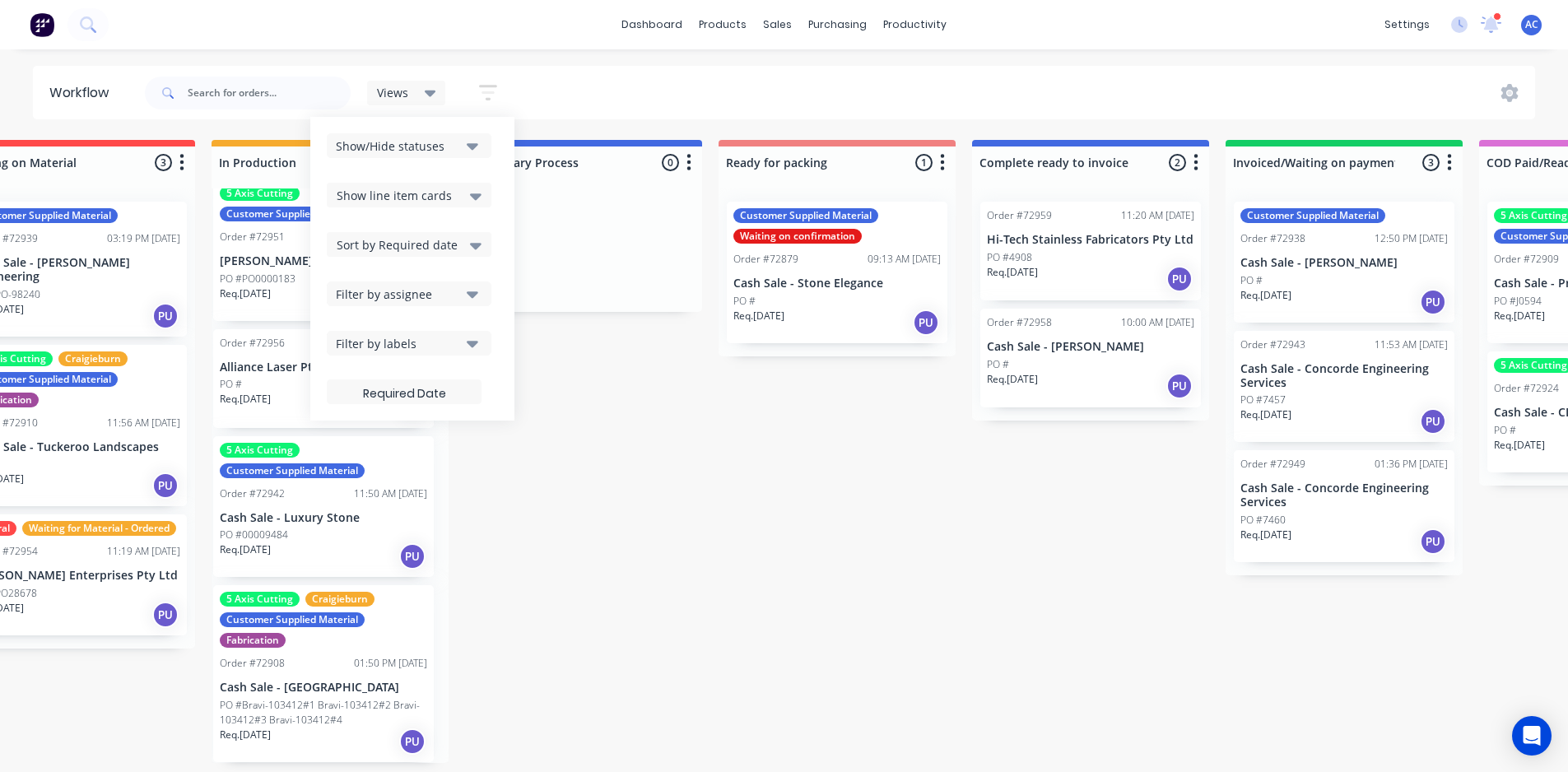
click at [494, 93] on icon "button" at bounding box center [487, 92] width 13 height 3
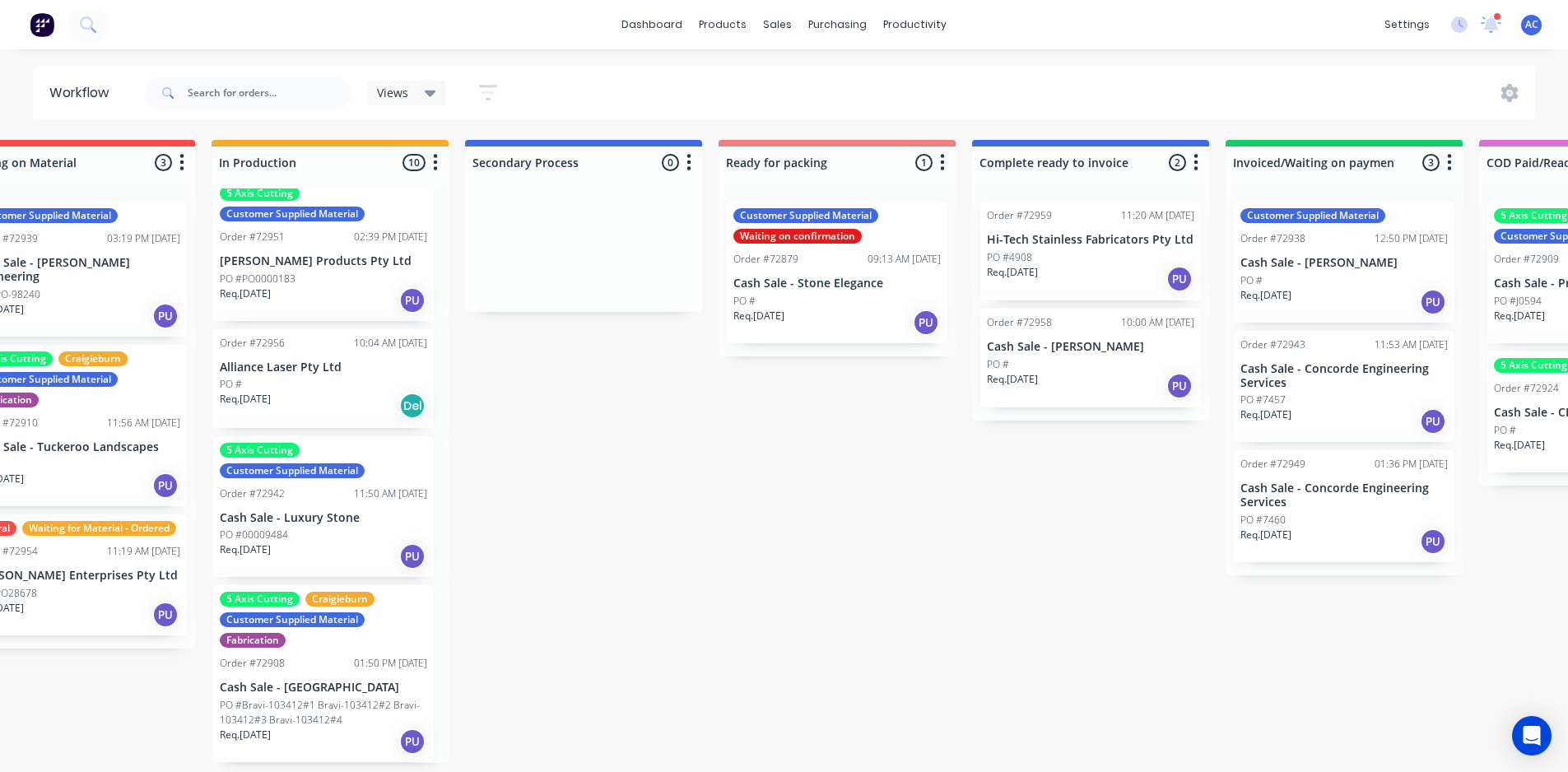
click at [433, 156] on icon "button" at bounding box center [435, 162] width 5 height 21
click at [436, 163] on icon "button" at bounding box center [435, 162] width 4 height 16
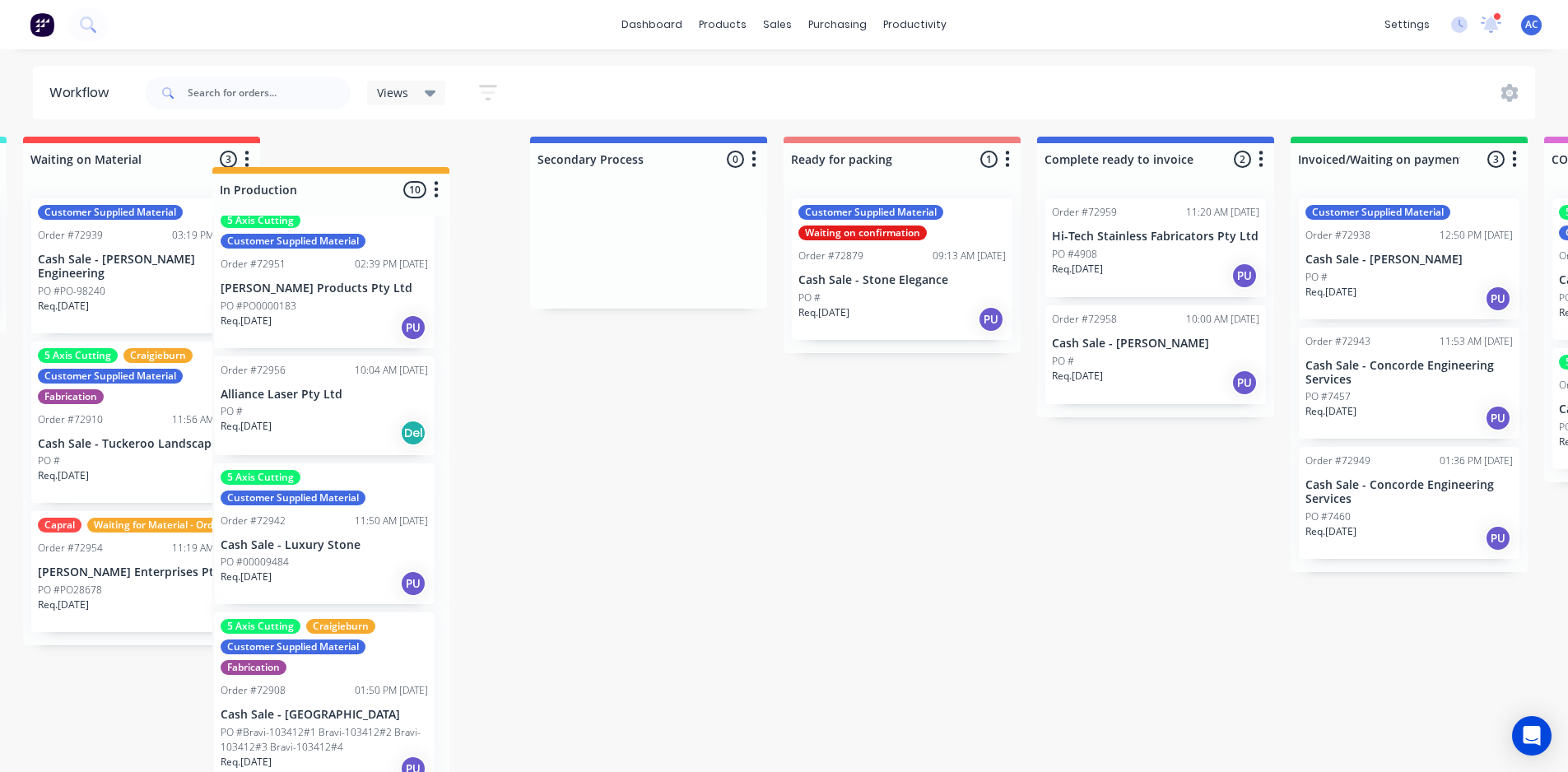
drag, startPoint x: 379, startPoint y: 156, endPoint x: 438, endPoint y: 140, distance: 61.1
click at [443, 140] on div "Submitted 1 Status colour #273444 hex #273444 Save Cancel Summaries Total order…" at bounding box center [960, 454] width 2984 height 635
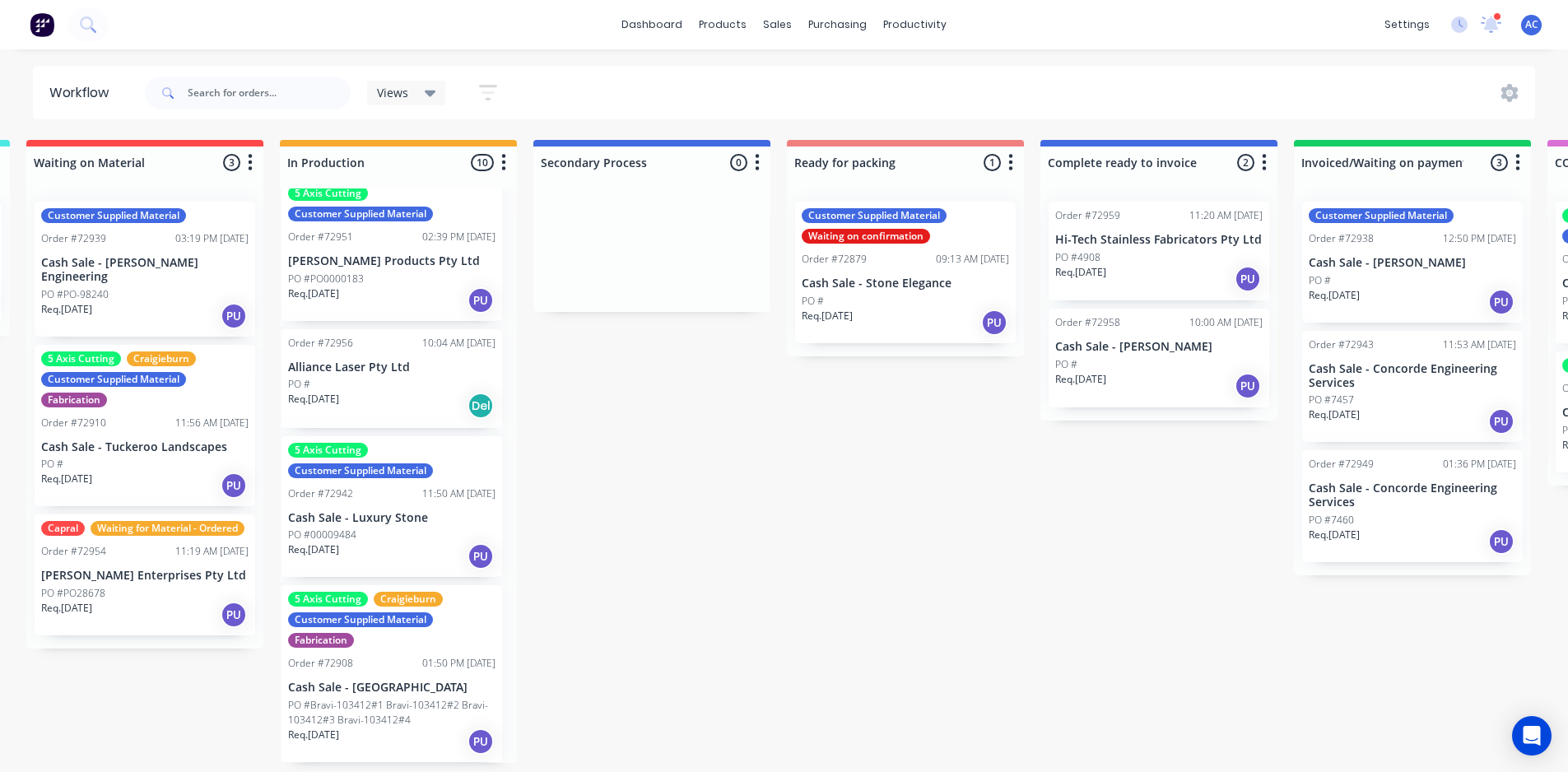
scroll to position [0, 516]
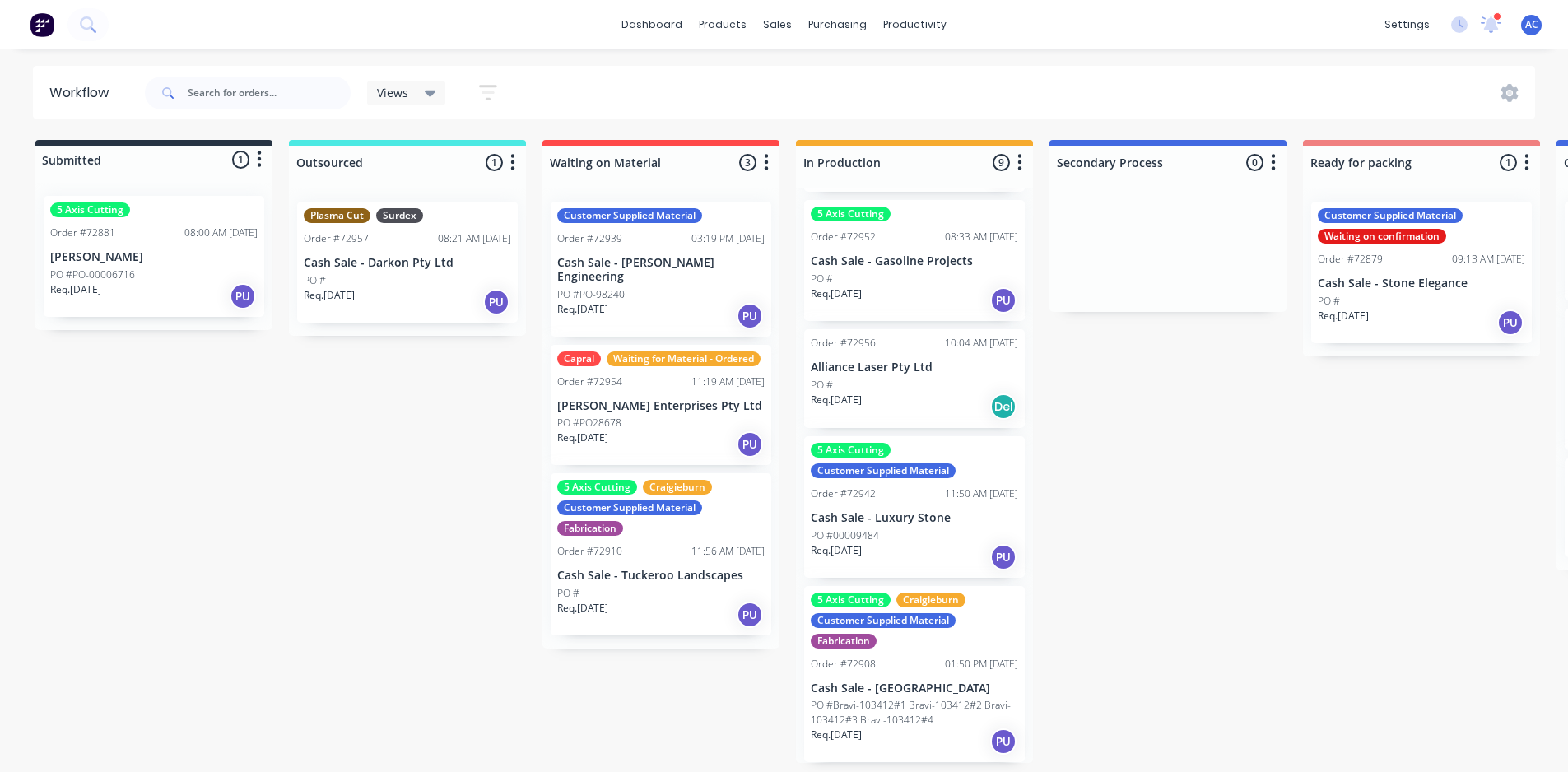
scroll to position [641, 0]
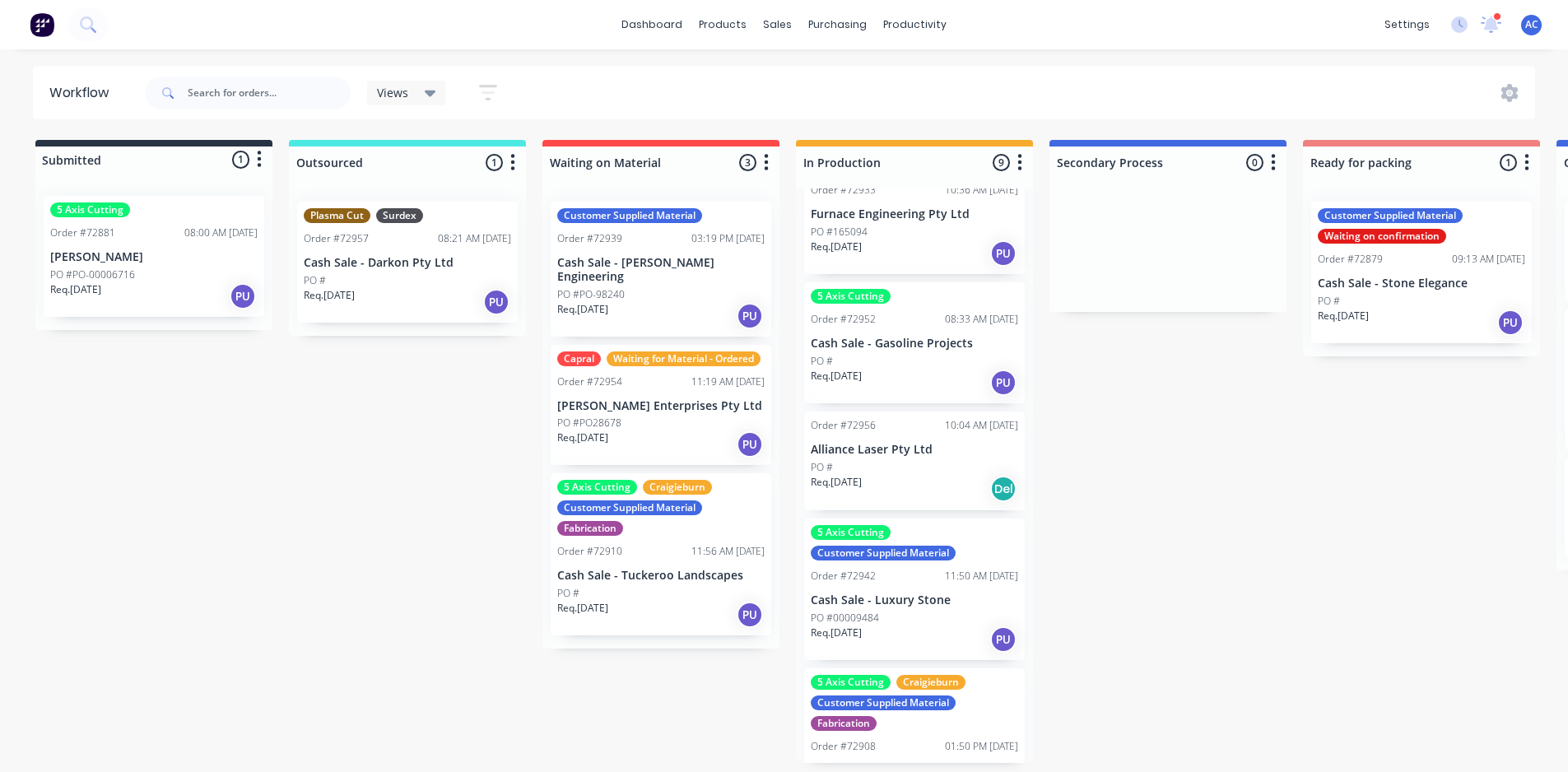
click at [897, 451] on p "Alliance Laser Pty Ltd" at bounding box center [914, 450] width 208 height 14
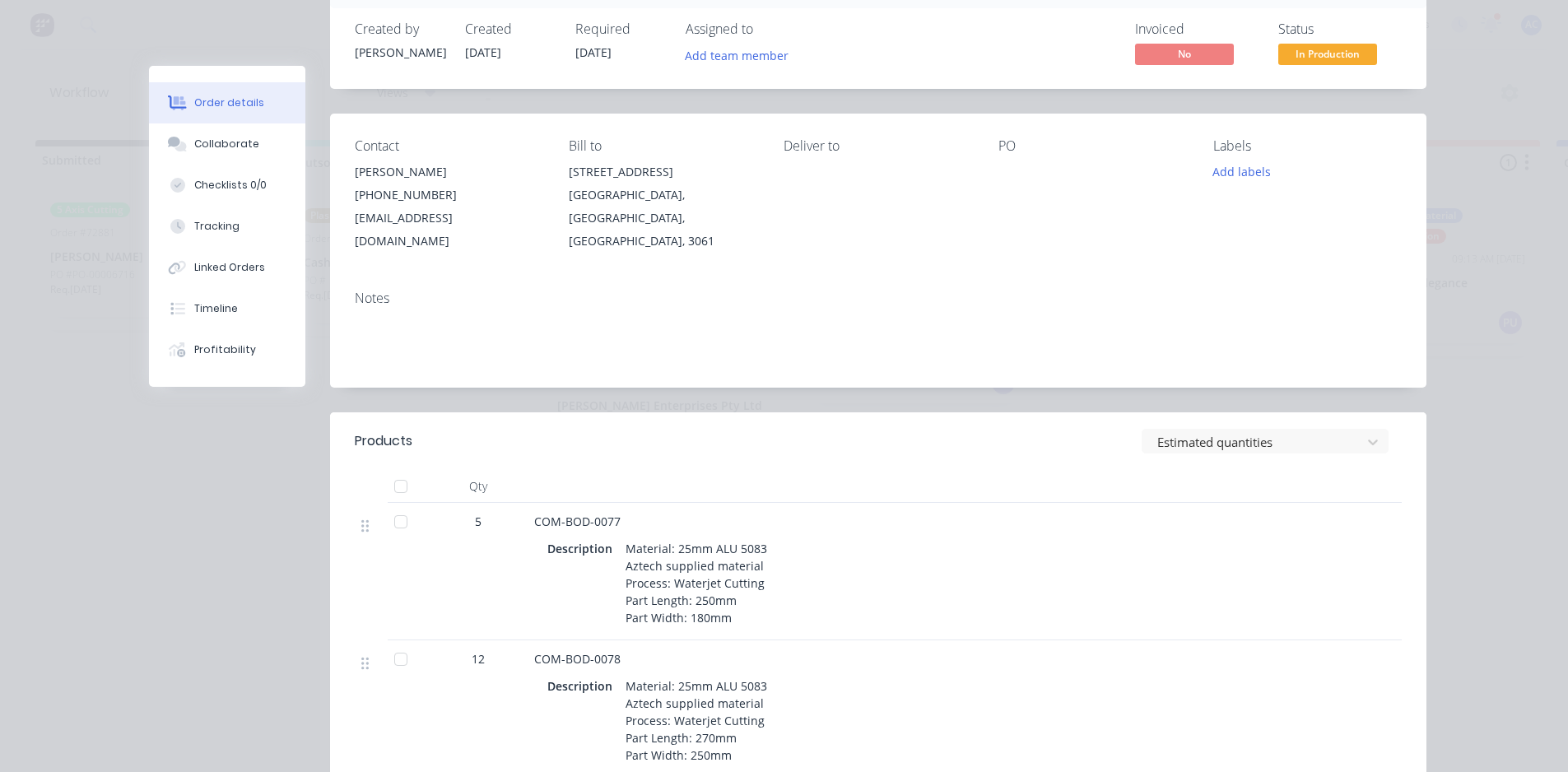
scroll to position [0, 0]
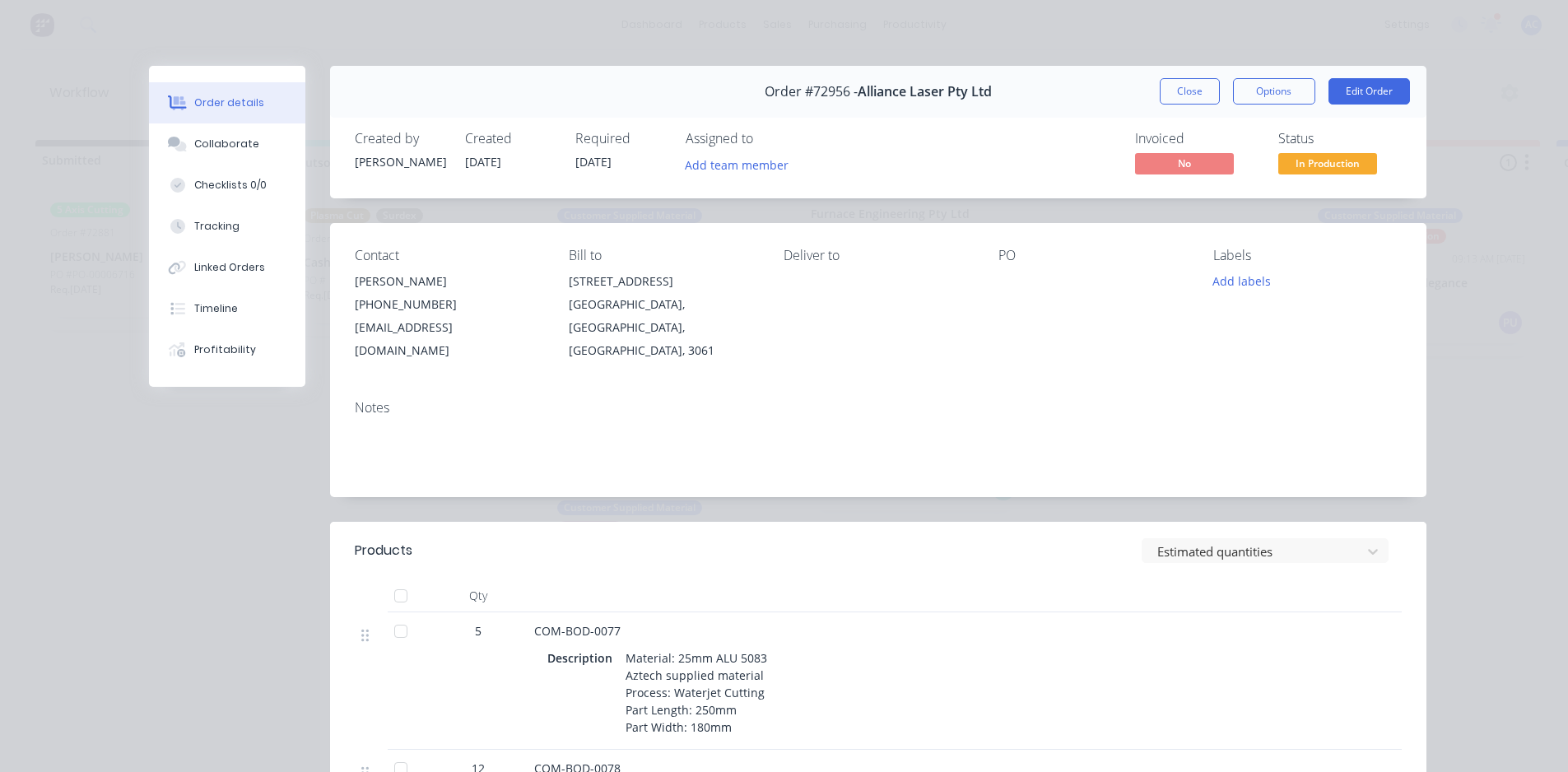
click at [1184, 89] on button "Close" at bounding box center [1189, 91] width 60 height 27
